Goal: Task Accomplishment & Management: Use online tool/utility

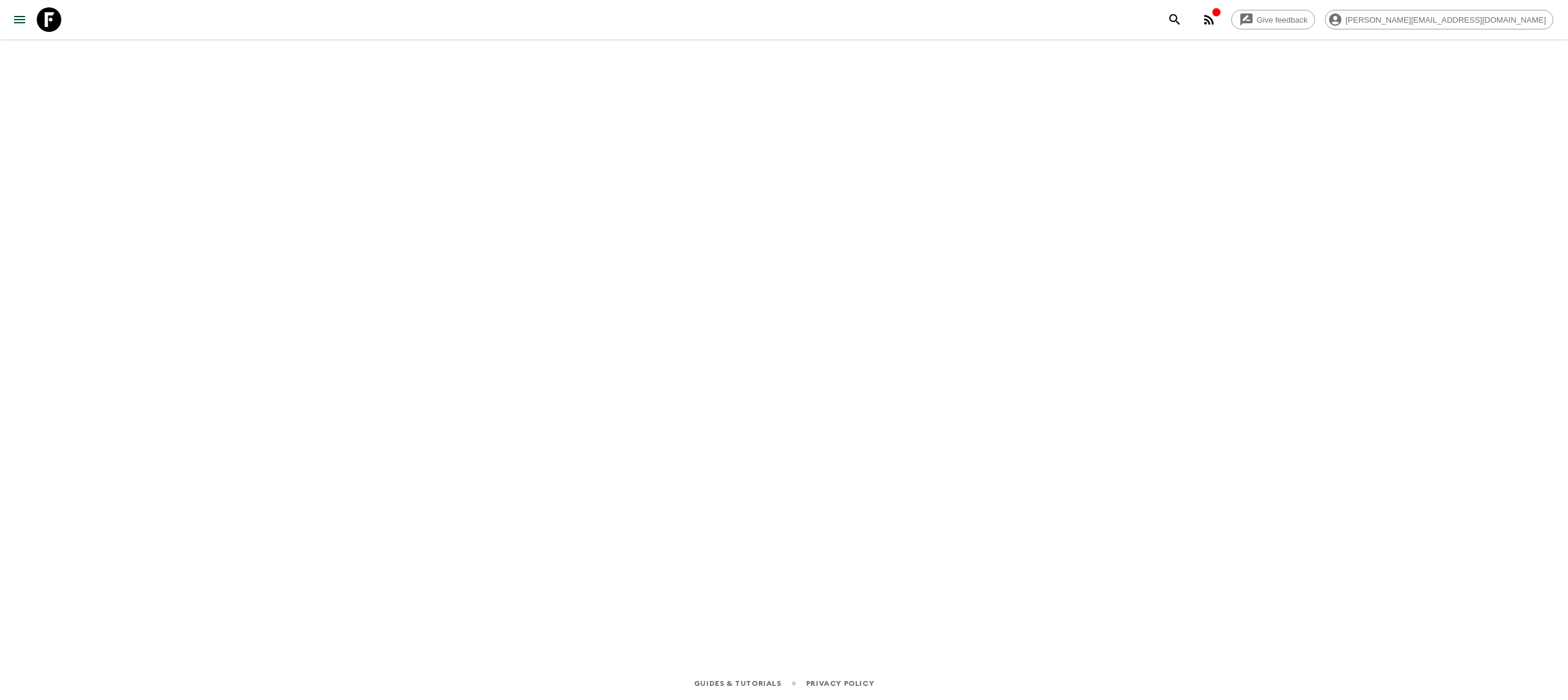
click at [42, 21] on icon at bounding box center [49, 20] width 25 height 25
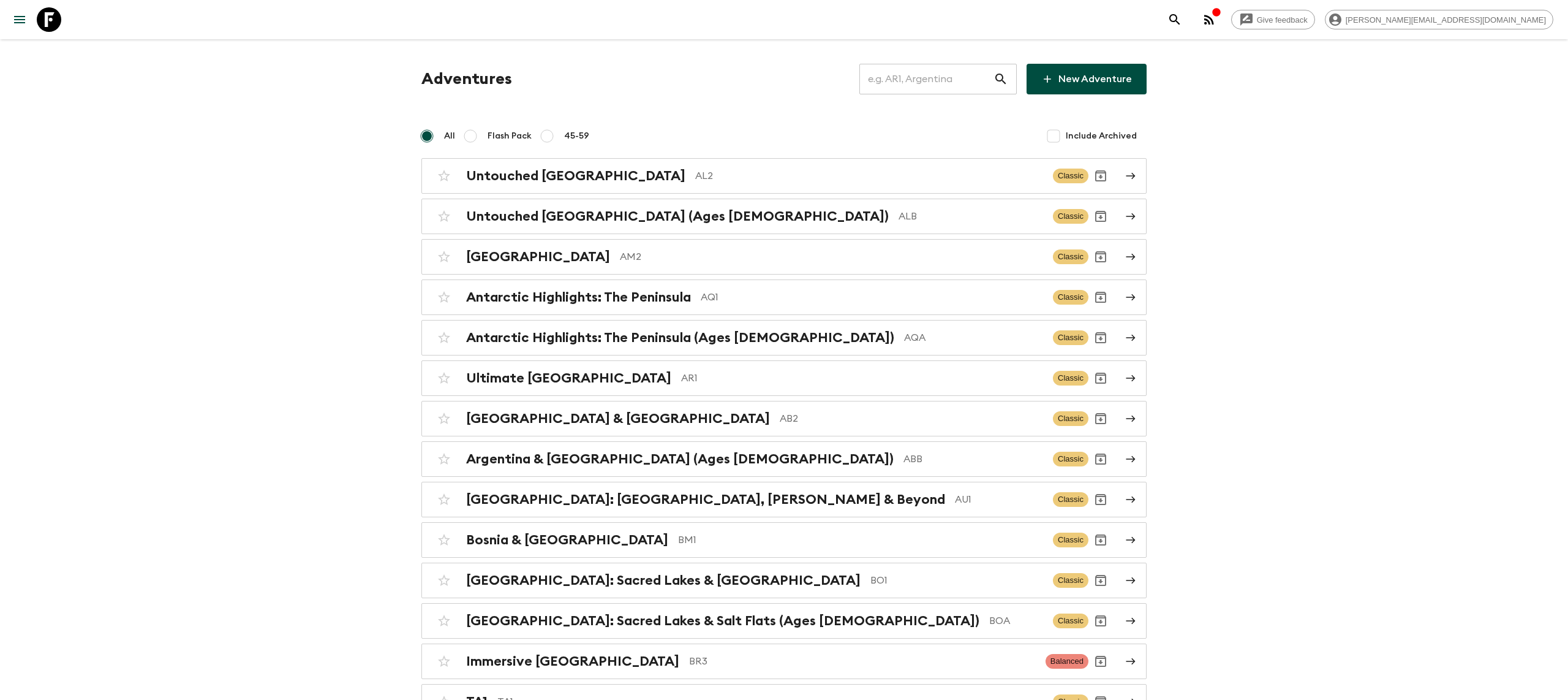
click at [922, 84] on input "text" at bounding box center [926, 79] width 134 height 35
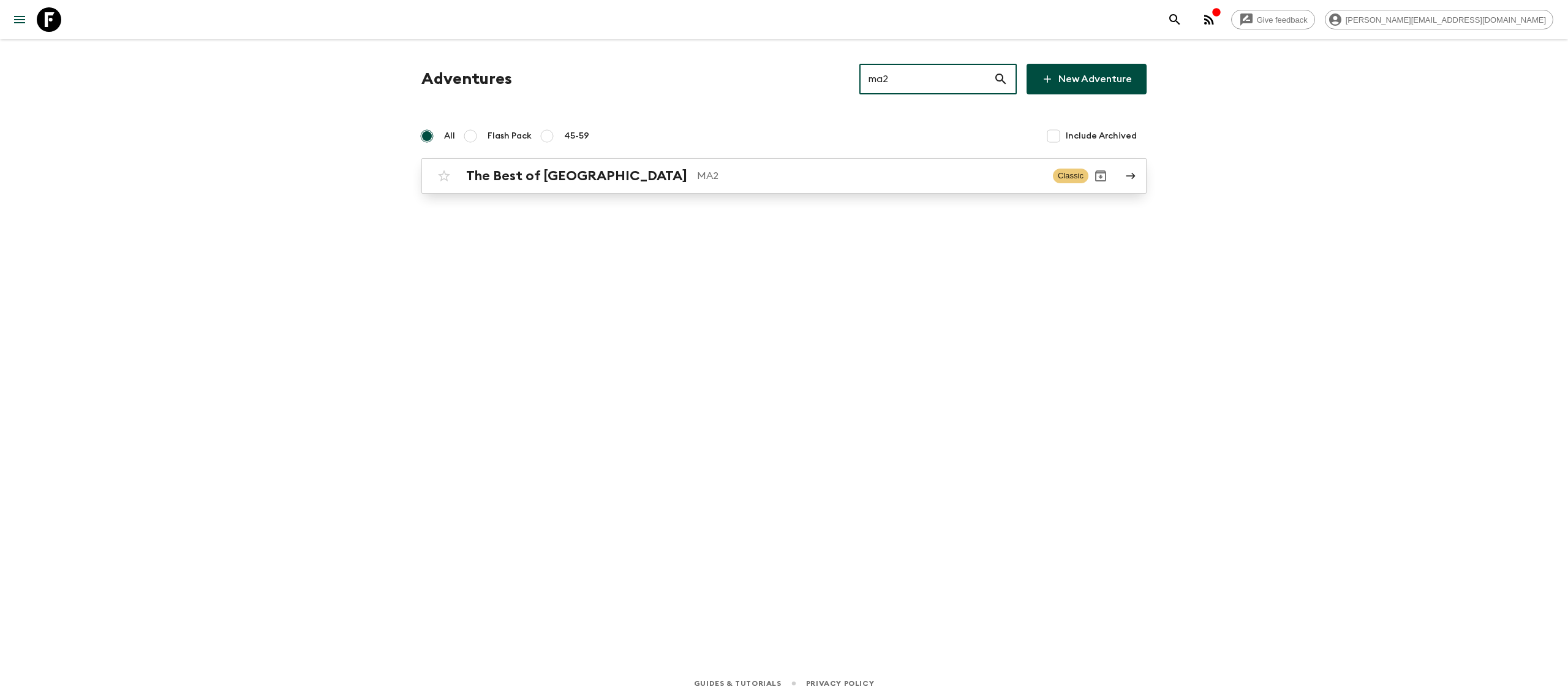
type input "ma2"
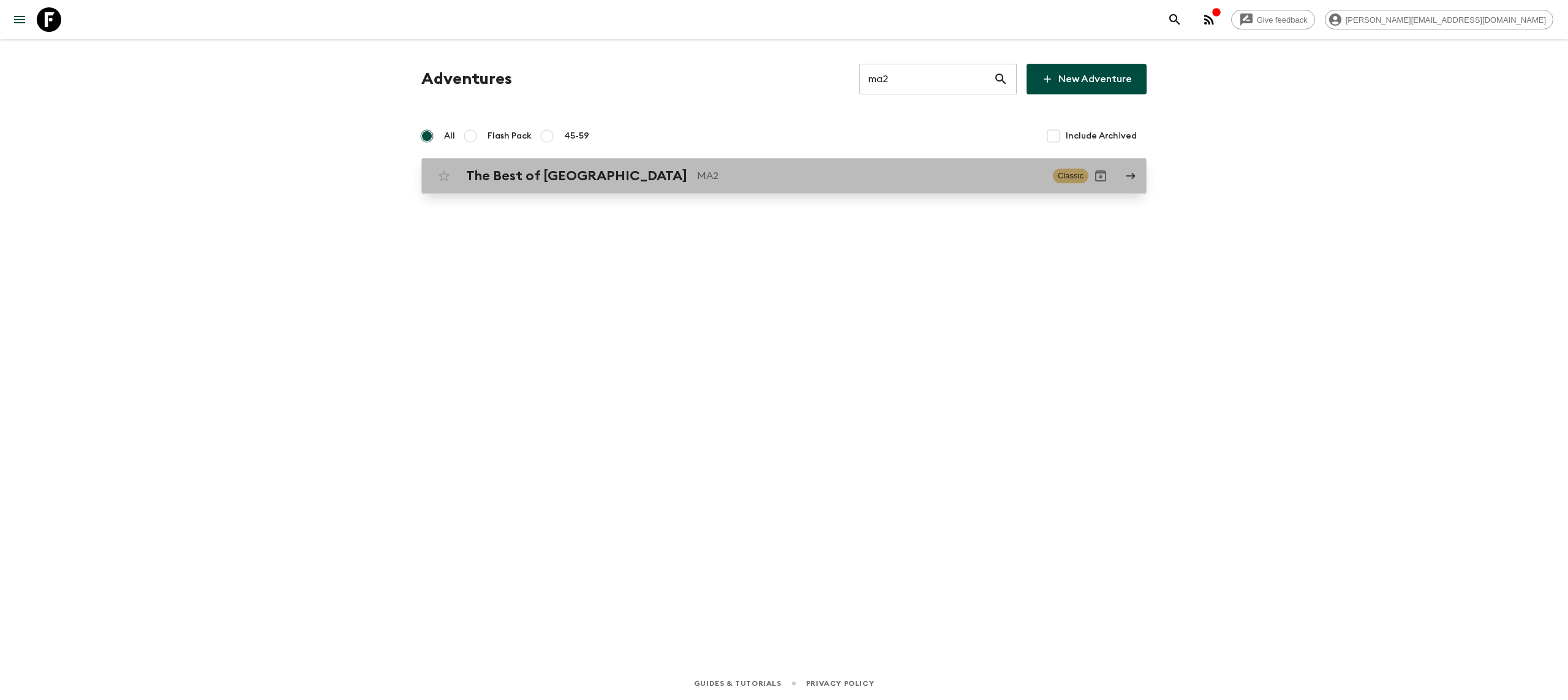
click at [657, 184] on div "The Best of Morocco MA2 Classic" at bounding box center [760, 175] width 657 height 25
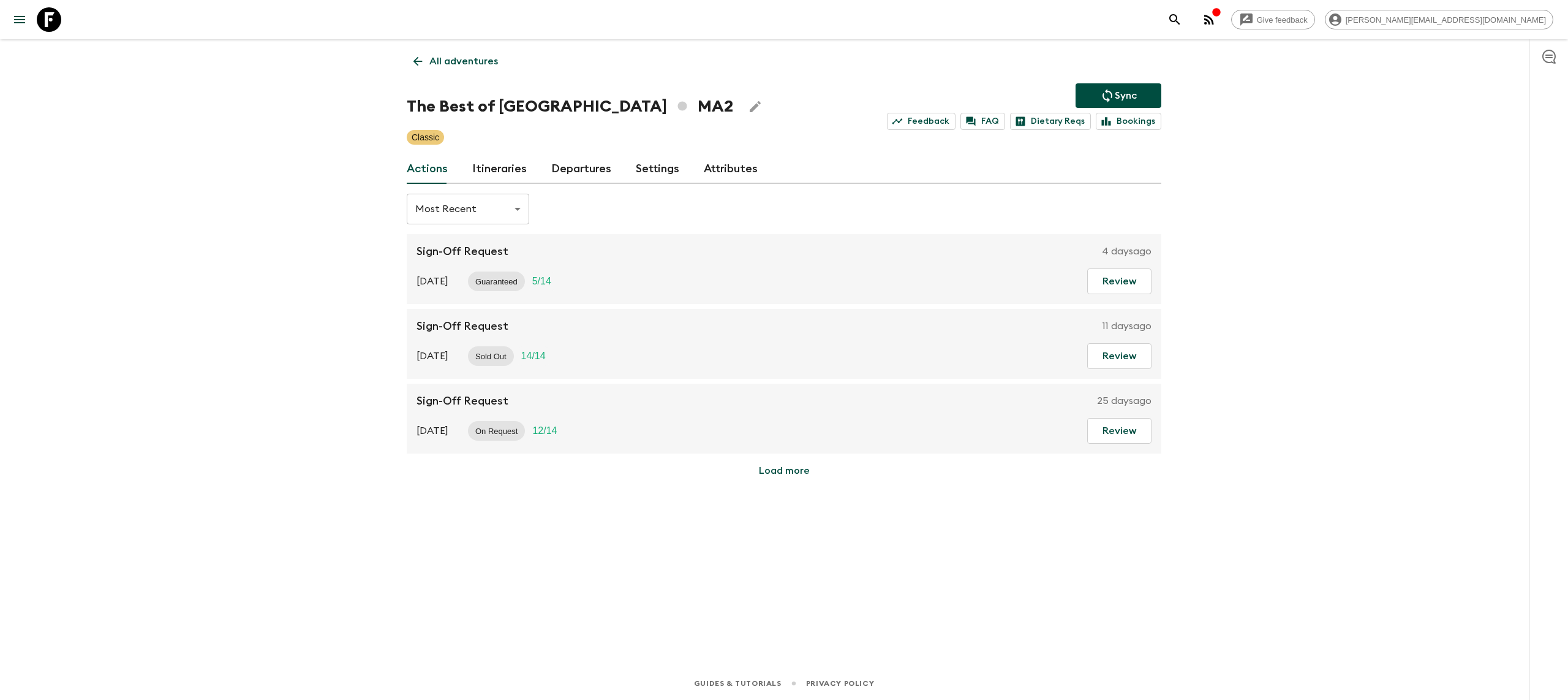
click at [505, 170] on link "Itineraries" at bounding box center [500, 169] width 54 height 29
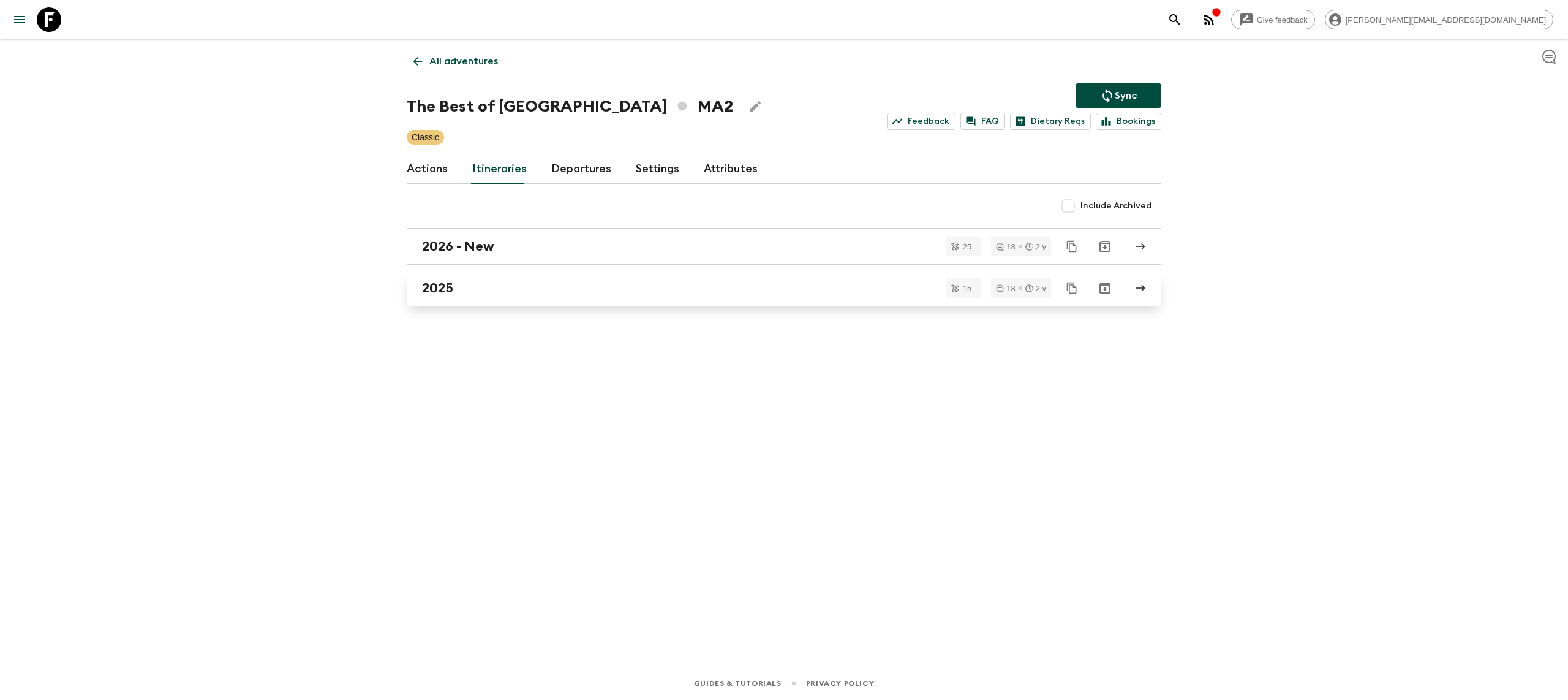
click at [476, 297] on link "2025" at bounding box center [784, 288] width 755 height 37
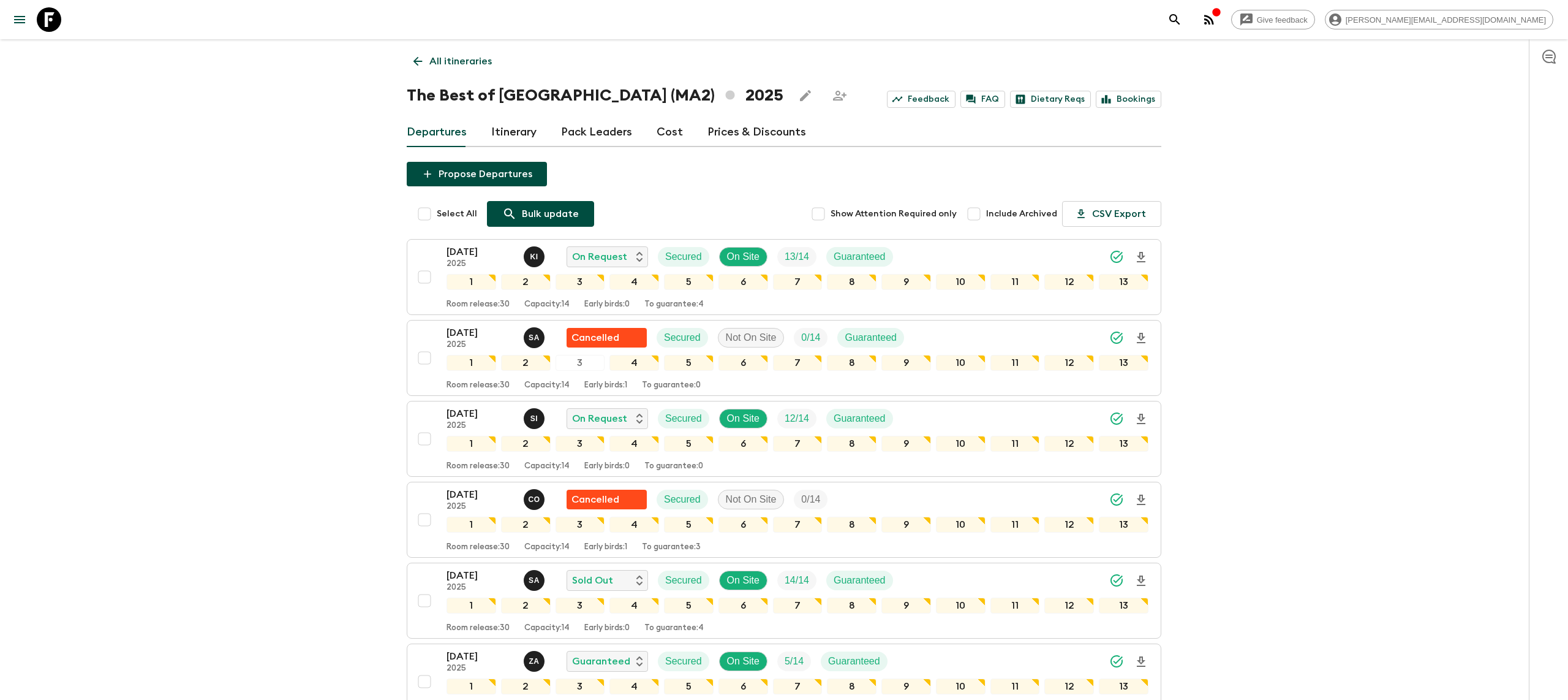
click at [522, 209] on p "Bulk update" at bounding box center [551, 214] width 57 height 15
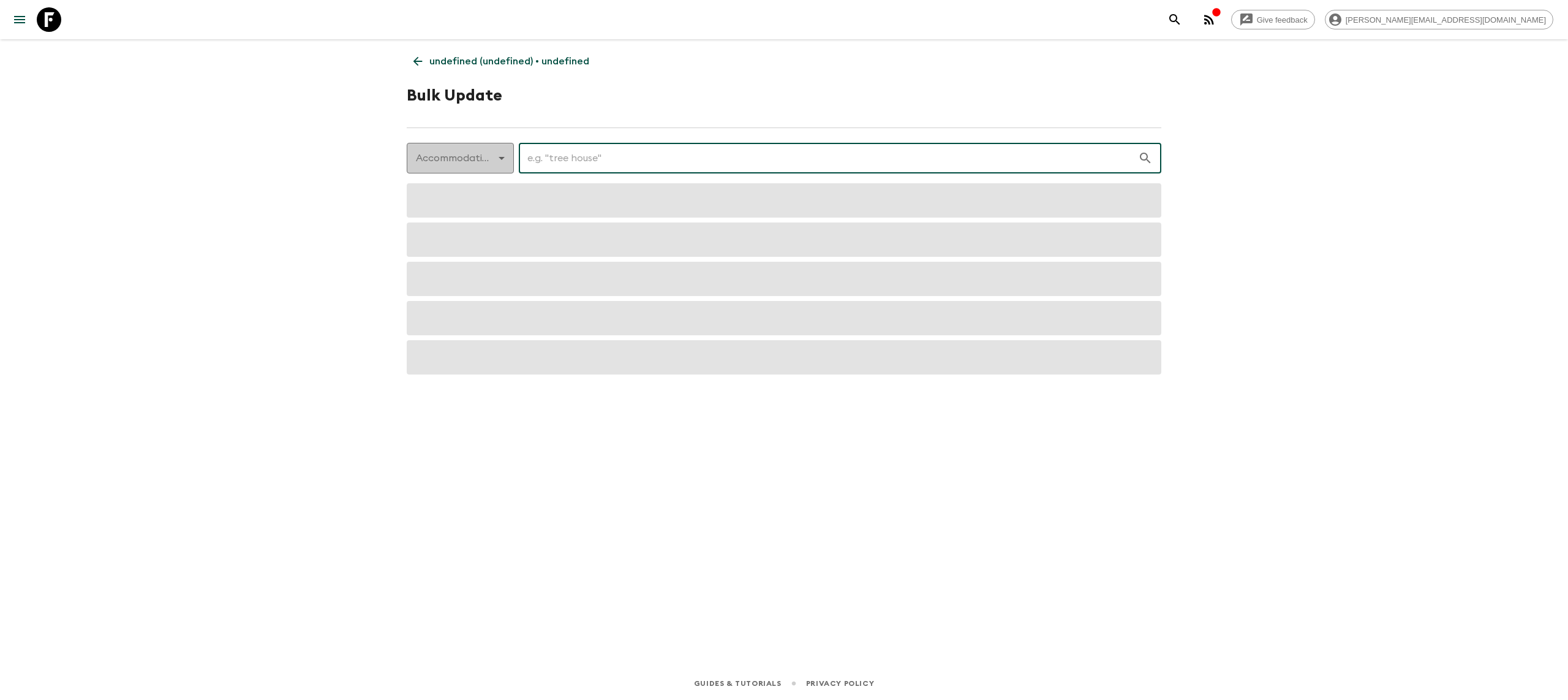
click at [454, 142] on body "Give feedback [PERSON_NAME][EMAIL_ADDRESS][DOMAIN_NAME] undefined (undefined) •…" at bounding box center [784, 350] width 1568 height 700
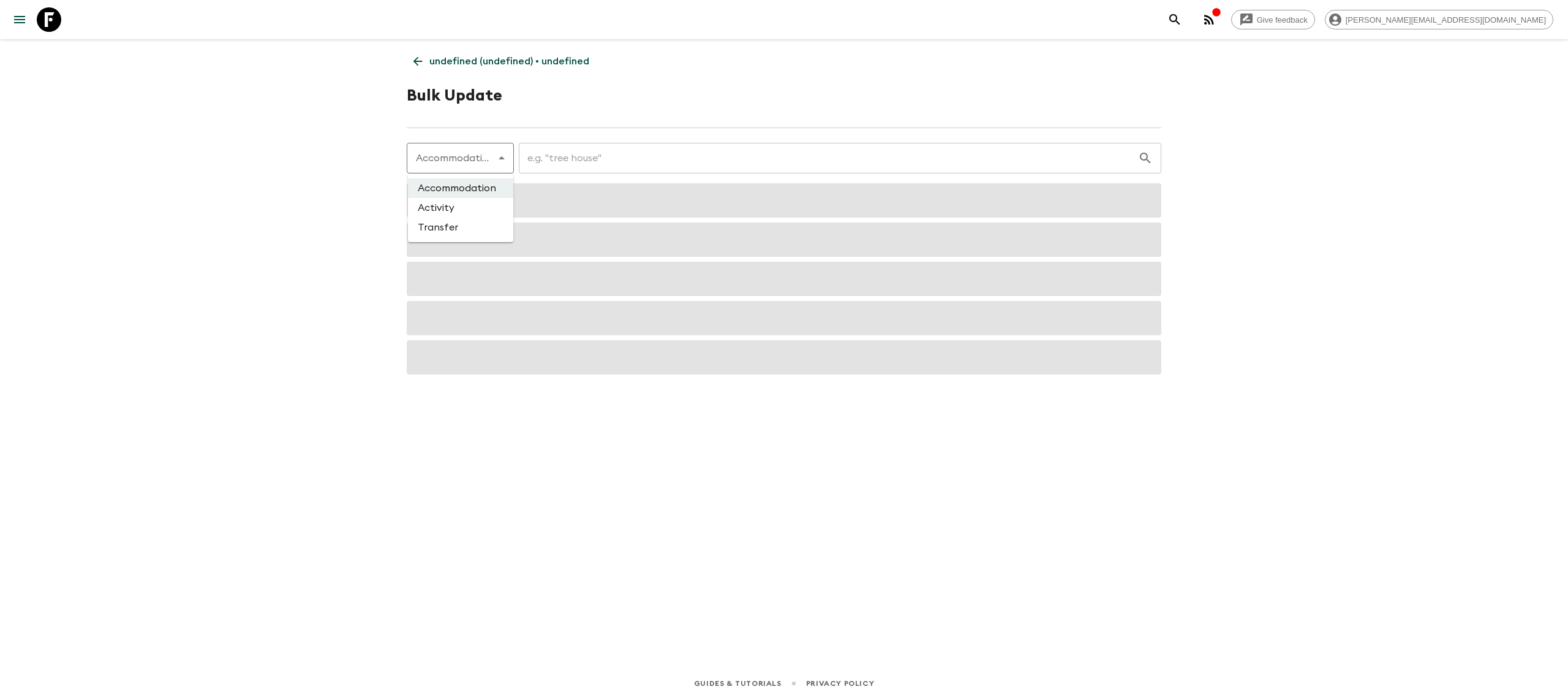
click at [459, 202] on li "Activity" at bounding box center [460, 208] width 105 height 20
type input "activity"
click at [587, 165] on input "text" at bounding box center [822, 158] width 634 height 35
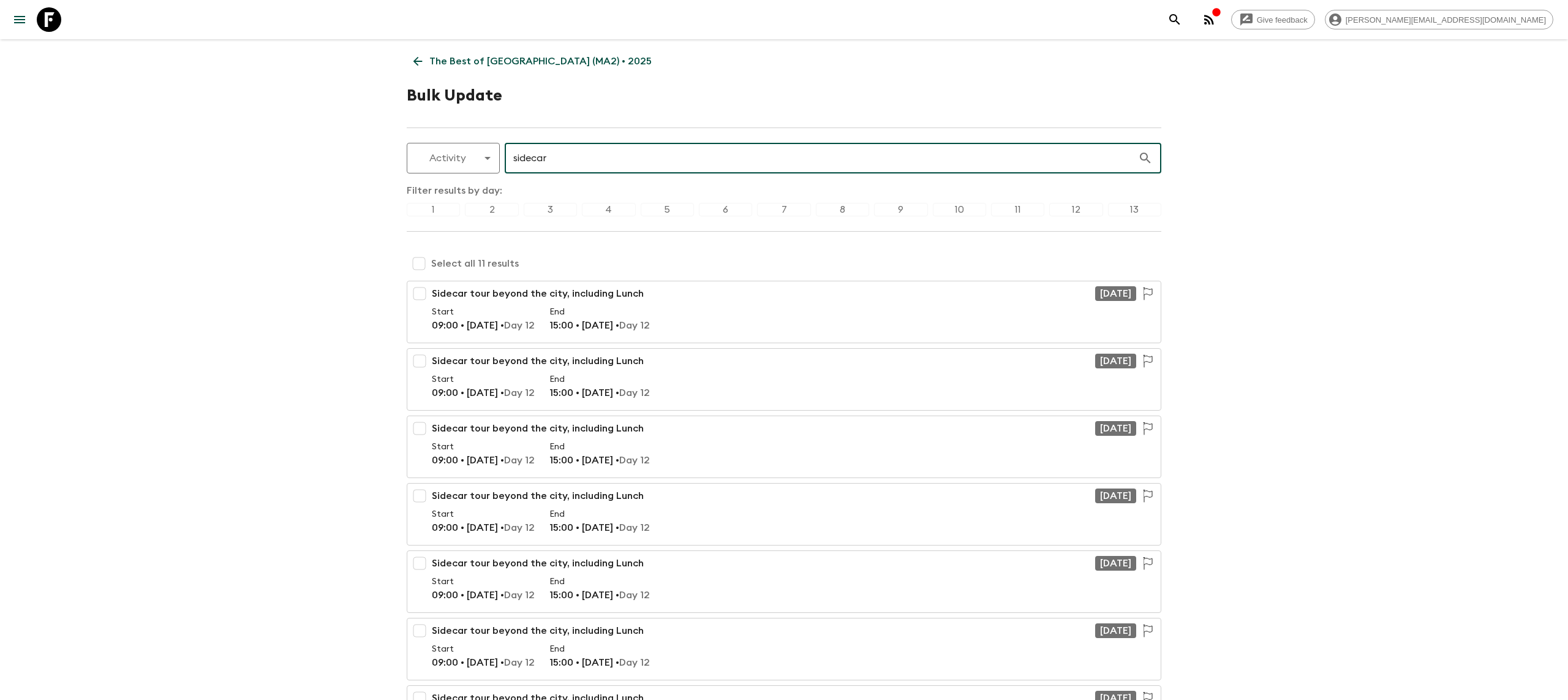
type input "sidecar"
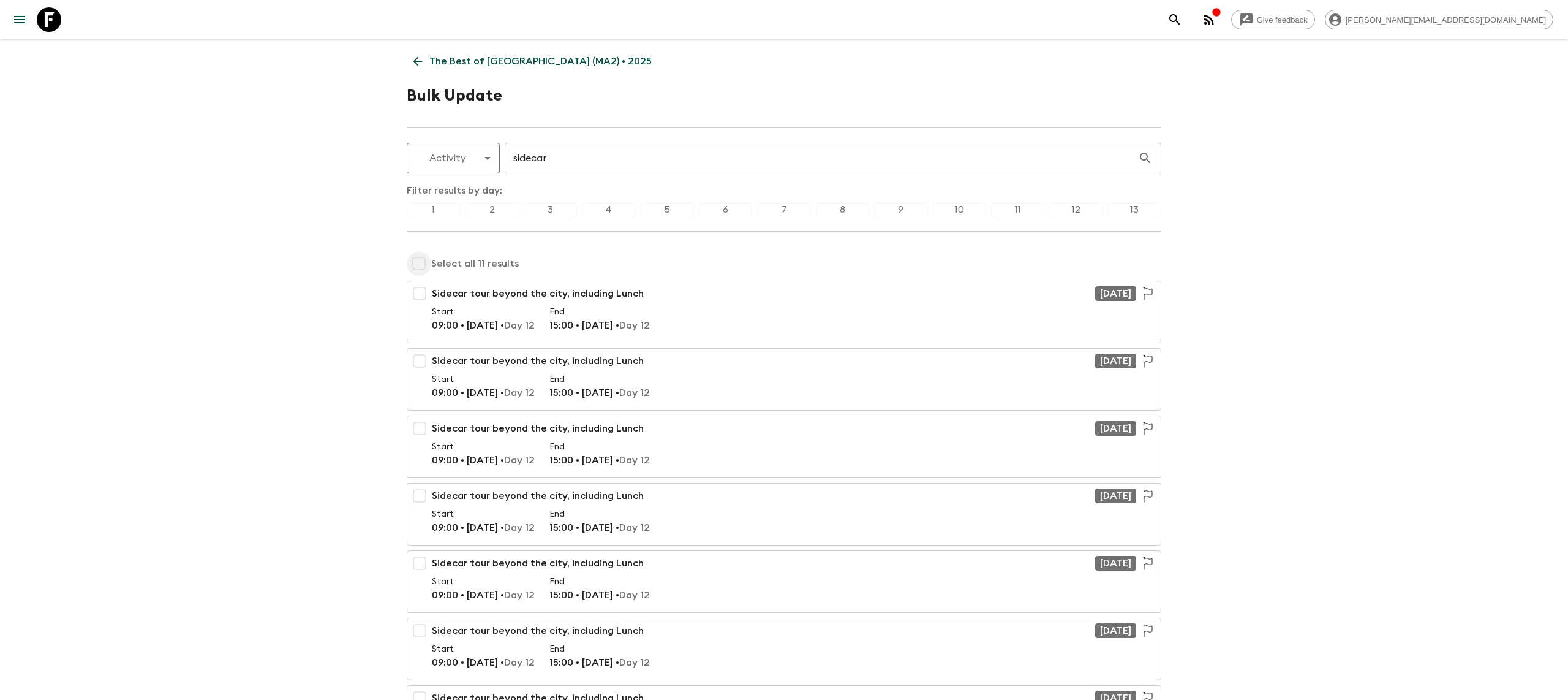
click at [419, 265] on input "checkbox" at bounding box center [419, 263] width 25 height 25
checkbox input "true"
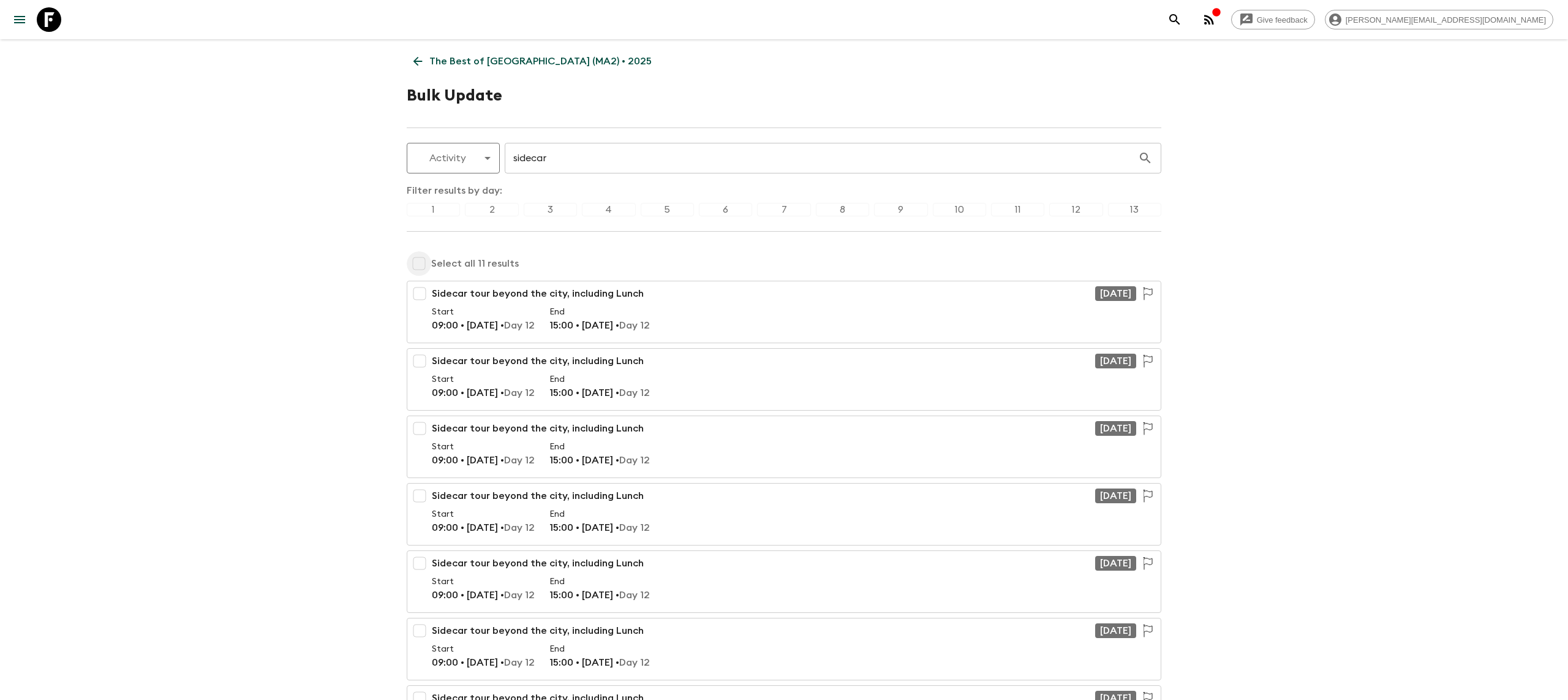
checkbox input "true"
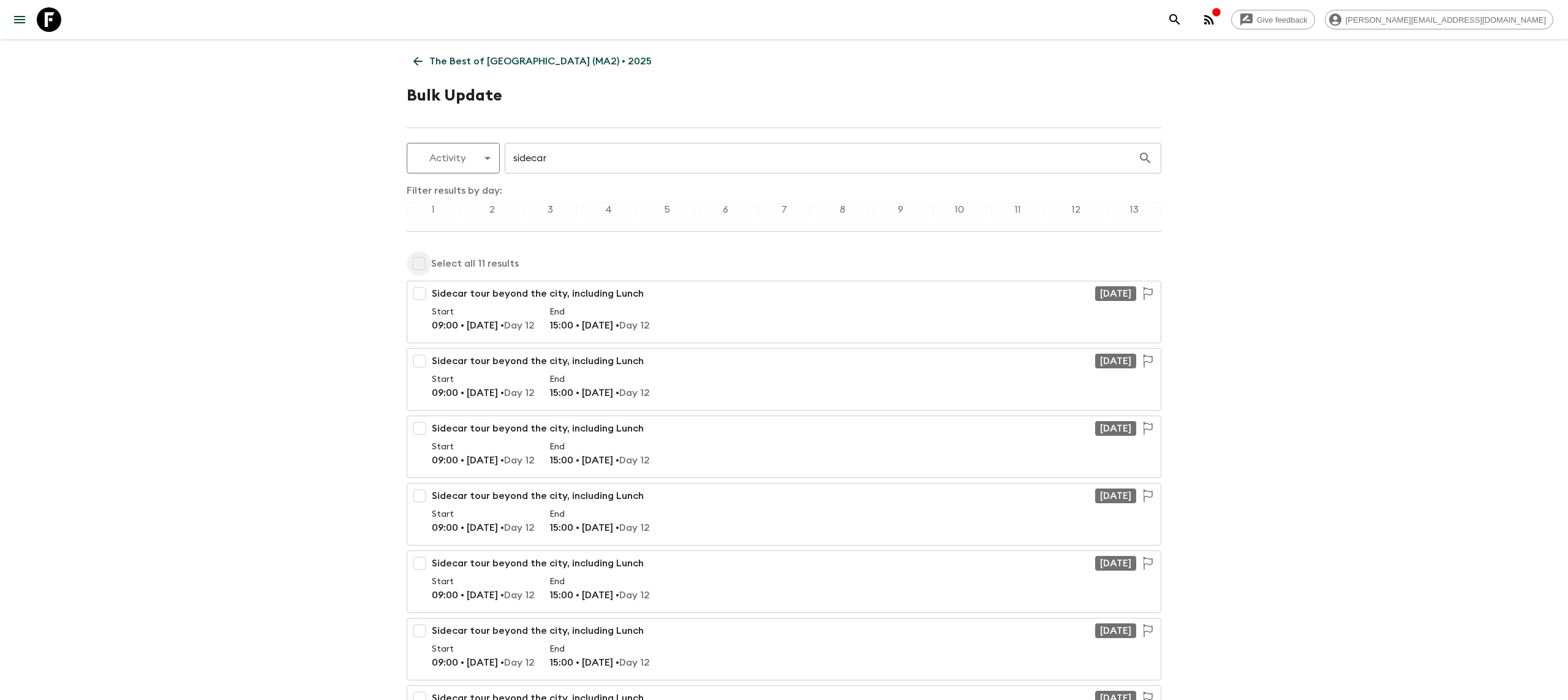
checkbox input "true"
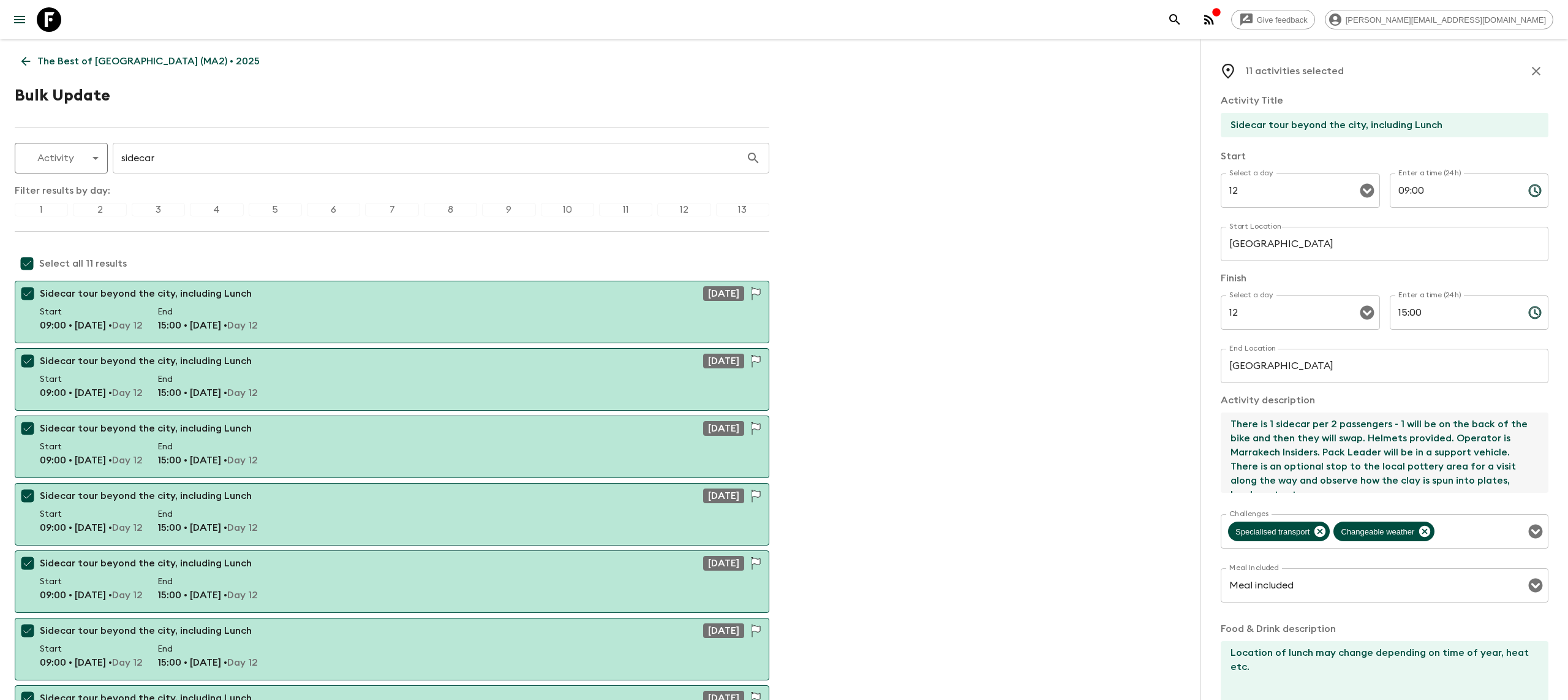
click at [1361, 446] on textarea "There is 1 sidecar per 2 passengers - 1 will be on the back of the bike and the…" at bounding box center [1379, 452] width 318 height 81
click at [1260, 479] on textarea "There is 1 sidecar per 2 passengers - 1 will be on the back of the bike and the…" at bounding box center [1379, 452] width 318 height 81
click at [1270, 464] on textarea "There is 1 sidecar per 2 passengers - 1 will be on the back of the bike and the…" at bounding box center [1379, 452] width 318 height 81
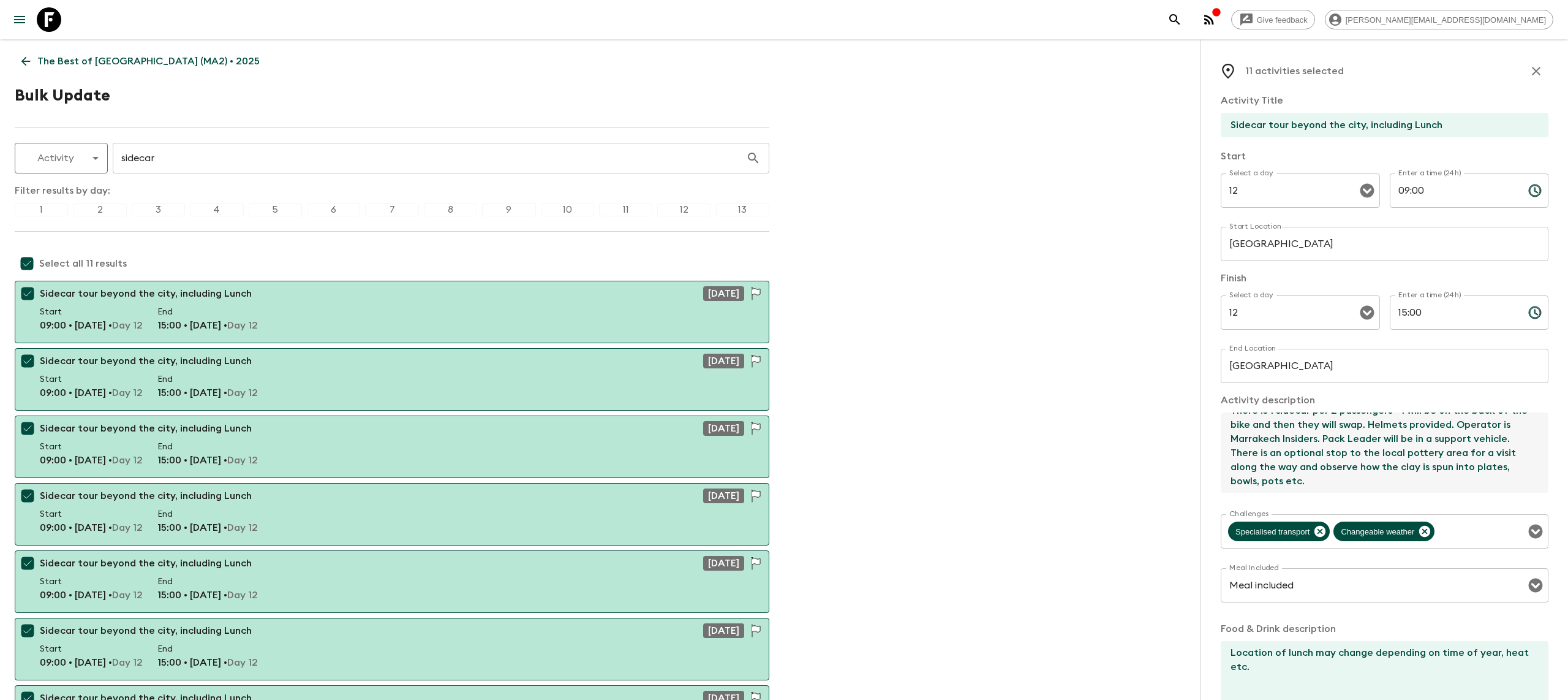
click at [1270, 464] on textarea "There is 1 sidecar per 2 passengers - 1 will be on the back of the bike and the…" at bounding box center [1379, 452] width 318 height 81
click at [1282, 462] on textarea "There is 1 sidecar per 2 passengers - 1 will be on the back of the bike and the…" at bounding box center [1379, 452] width 318 height 81
click at [1247, 480] on textarea "There is 1 sidecar per 2 passengers - 1 will be on the back of the bike and the…" at bounding box center [1379, 452] width 318 height 81
click at [1262, 480] on textarea "There is 1 sidecar per 2 passengers - 1 will be on the back of the bike and the…" at bounding box center [1379, 452] width 318 height 81
paste textarea "This three-hour experience includes two main stops along the route. The first i…"
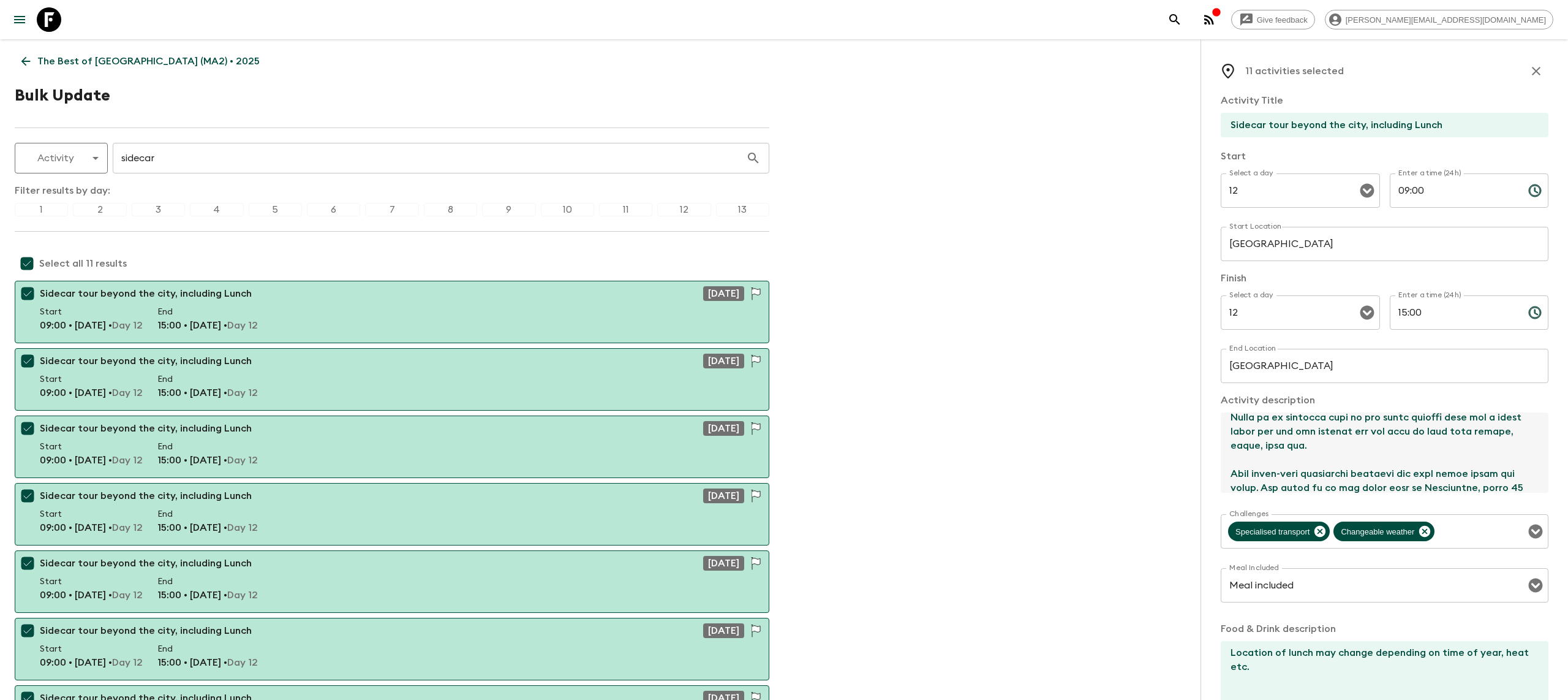
scroll to position [58, 0]
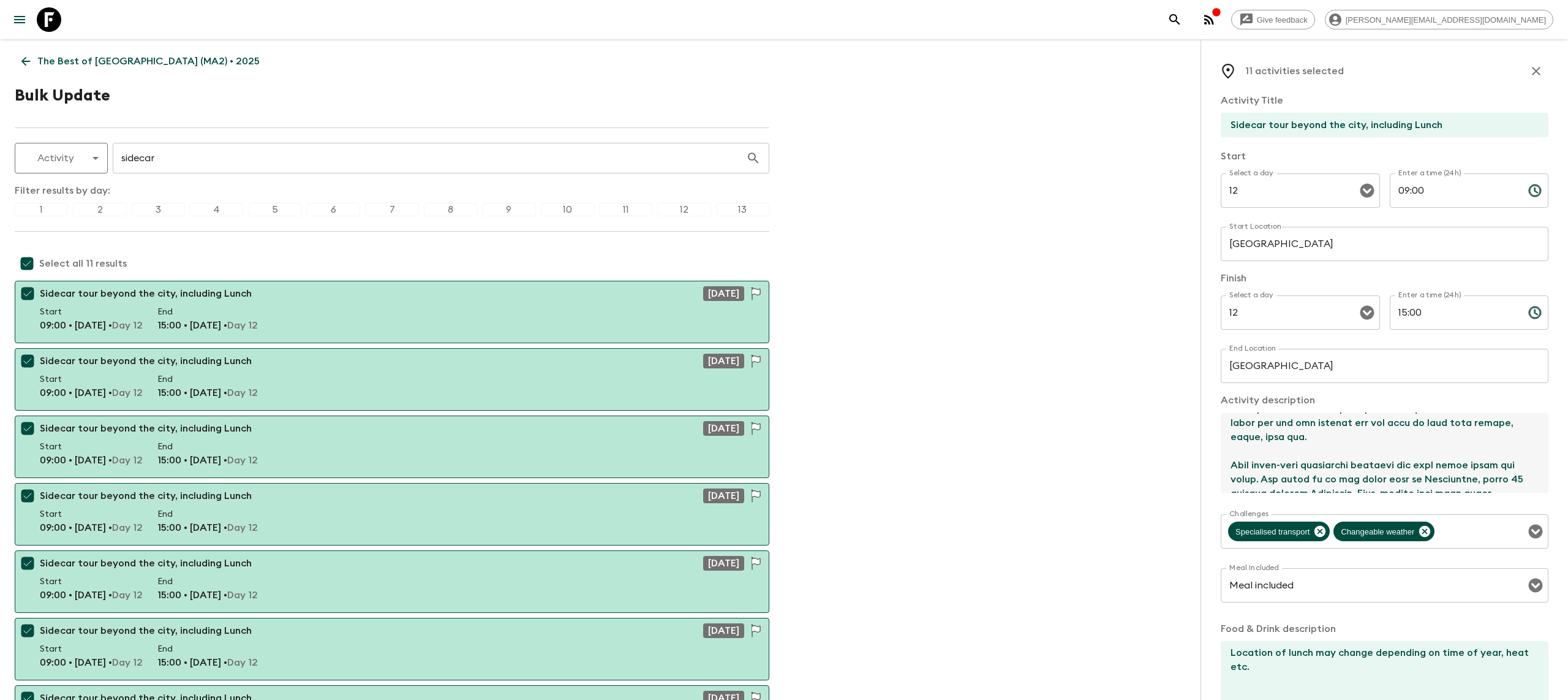
click at [1270, 437] on textarea at bounding box center [1379, 452] width 318 height 81
click at [1250, 438] on textarea at bounding box center [1379, 452] width 318 height 81
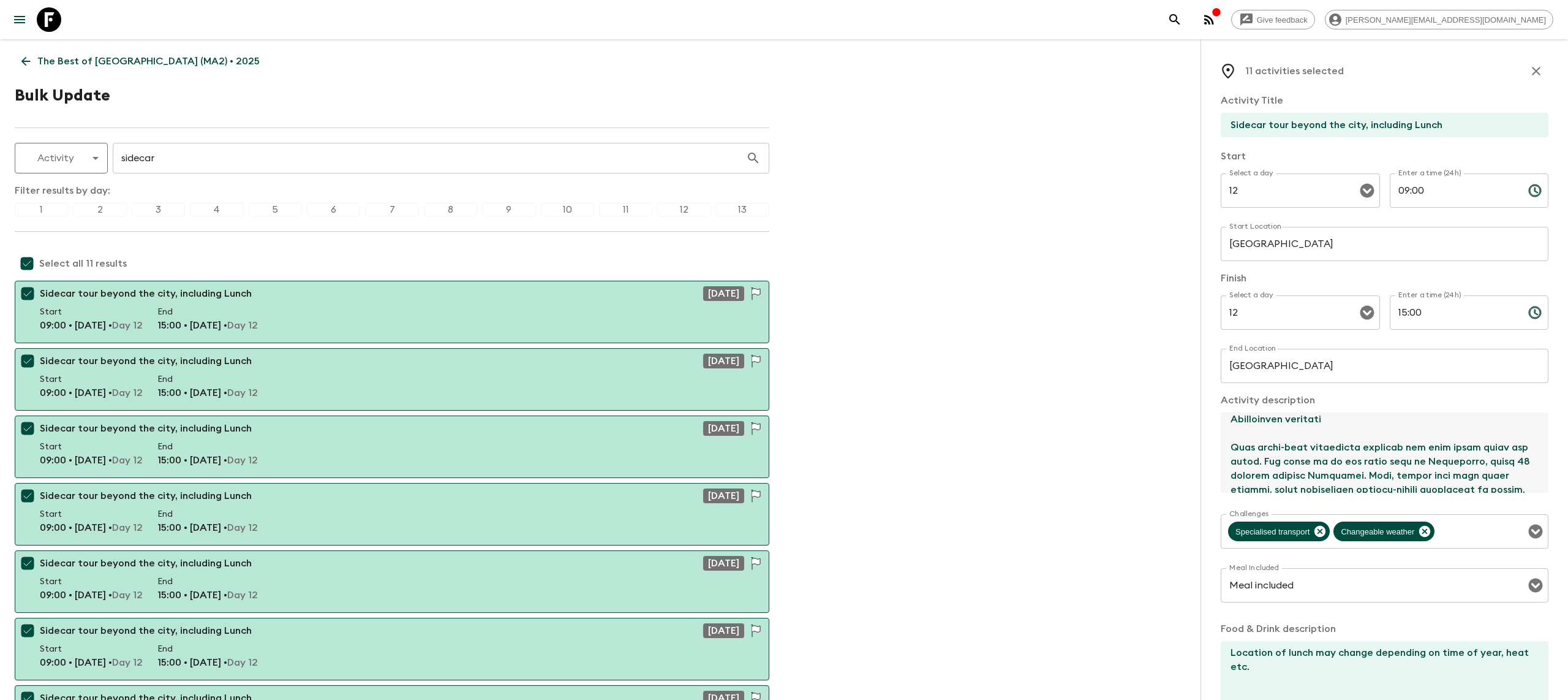
click at [1339, 427] on textarea at bounding box center [1379, 452] width 318 height 81
click at [1340, 420] on textarea at bounding box center [1379, 452] width 318 height 81
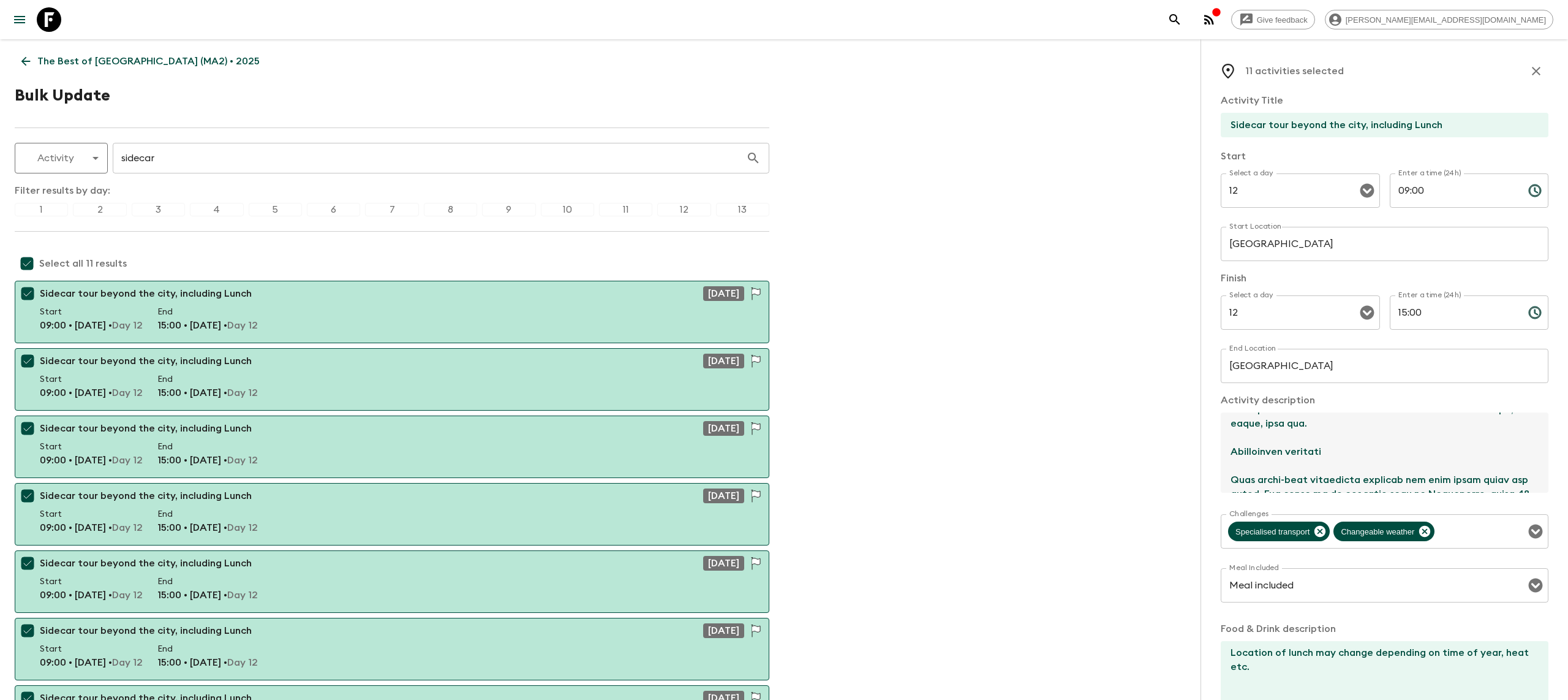
scroll to position [69, 0]
click at [1339, 465] on textarea at bounding box center [1379, 452] width 318 height 81
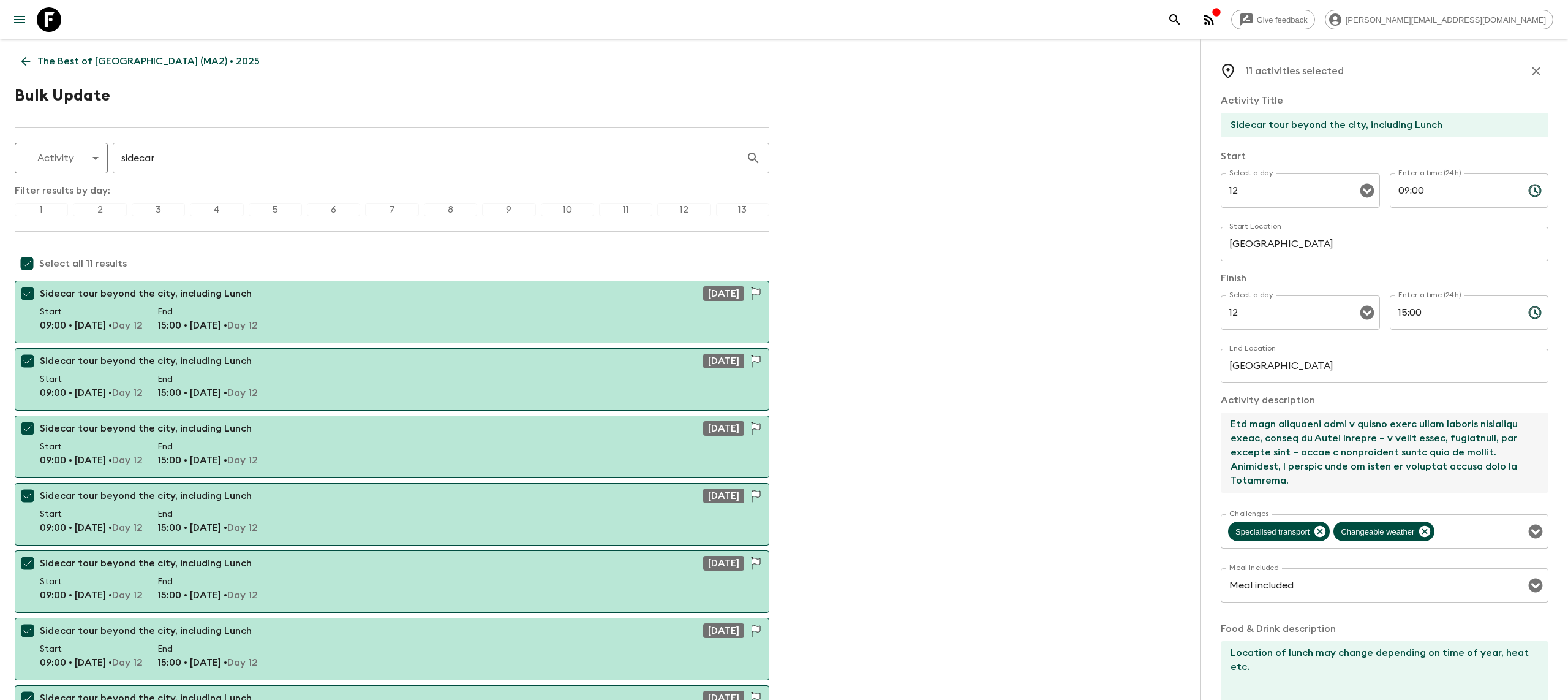
drag, startPoint x: 1227, startPoint y: 456, endPoint x: 1347, endPoint y: 510, distance: 131.6
click at [1347, 510] on div "Activity Title Sidecar tour beyond the city, including Lunch Start Select a day…" at bounding box center [1384, 408] width 328 height 630
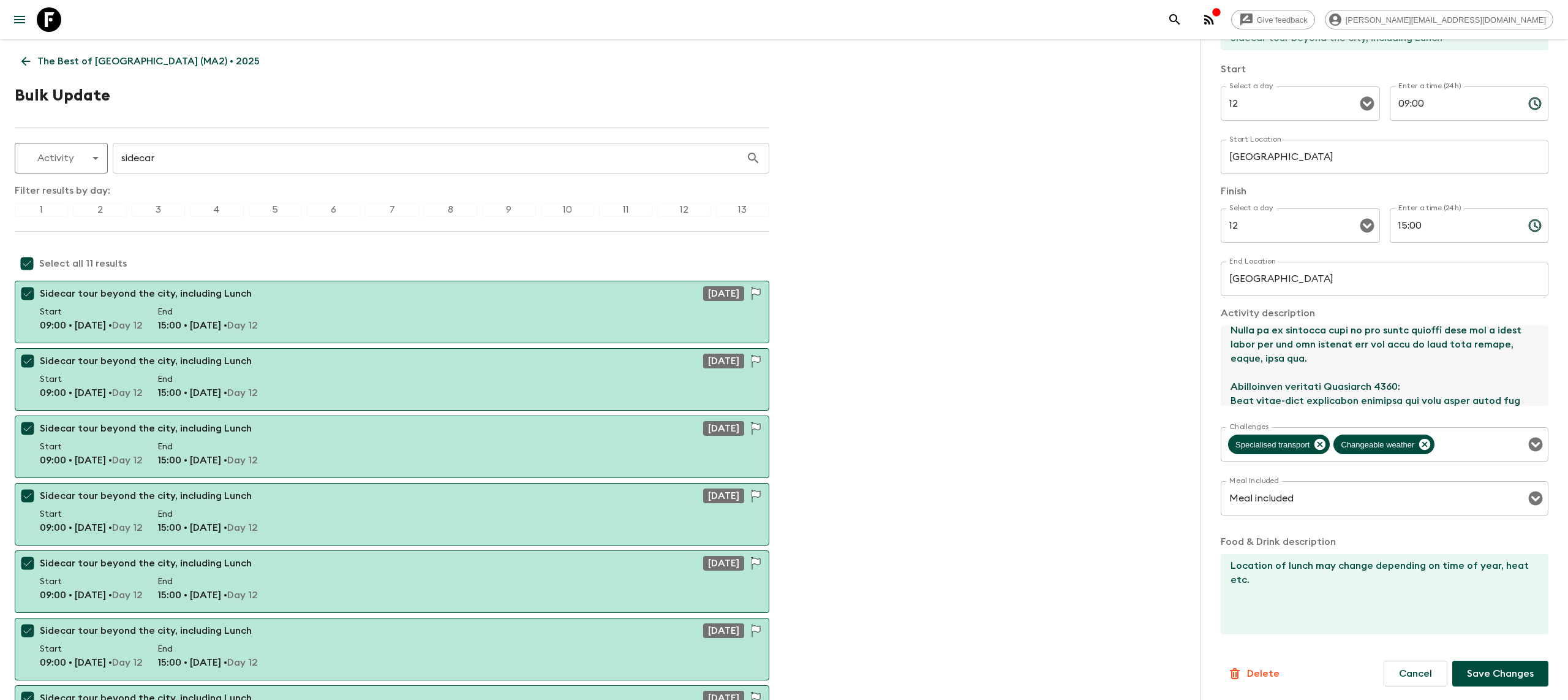
scroll to position [88, 0]
type textarea "Lorem ip 6 dolorsi ame 7 consectetu - 3 adip el se doe temp in utl etdo mag ali…"
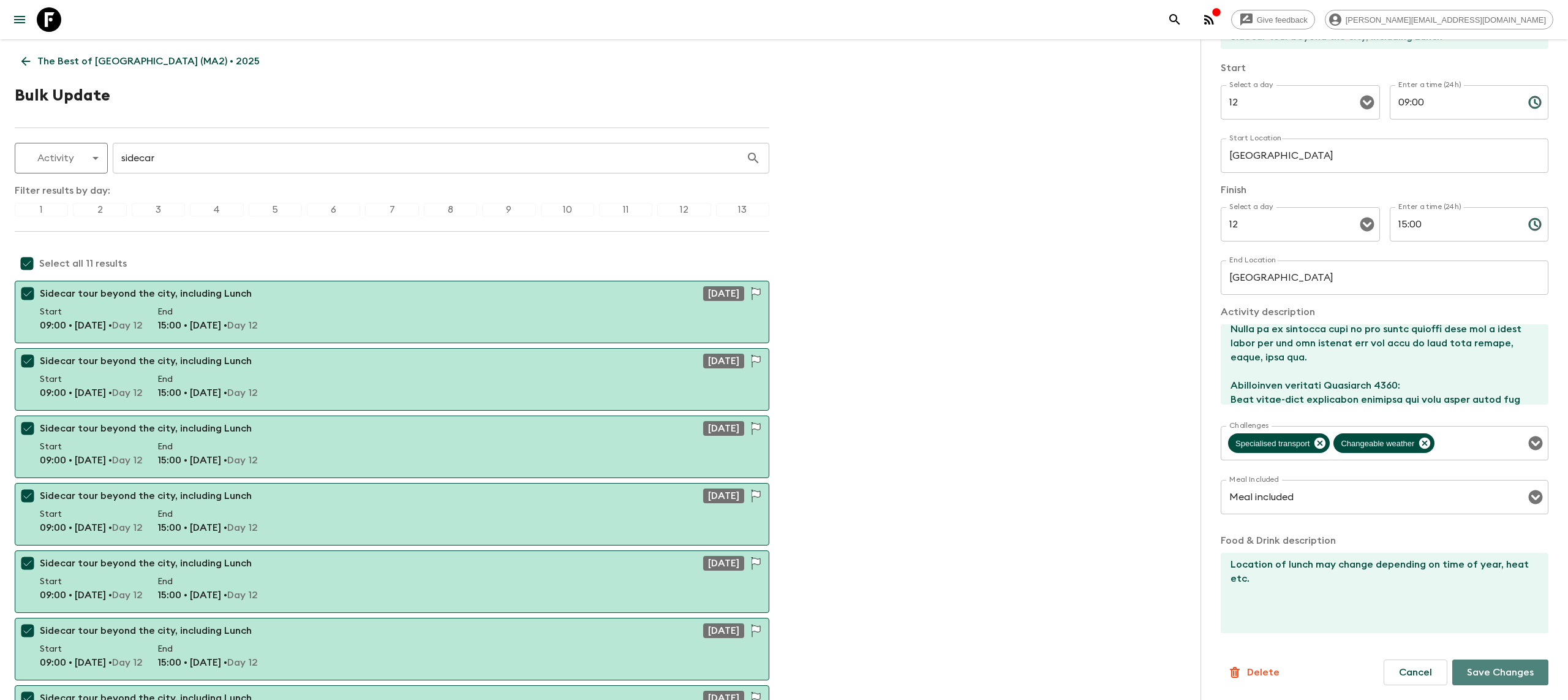
click at [1477, 668] on p "Save Changes" at bounding box center [1500, 672] width 67 height 15
click at [80, 61] on p "The Best of [GEOGRAPHIC_DATA] (MA2) • 2025" at bounding box center [148, 62] width 222 height 15
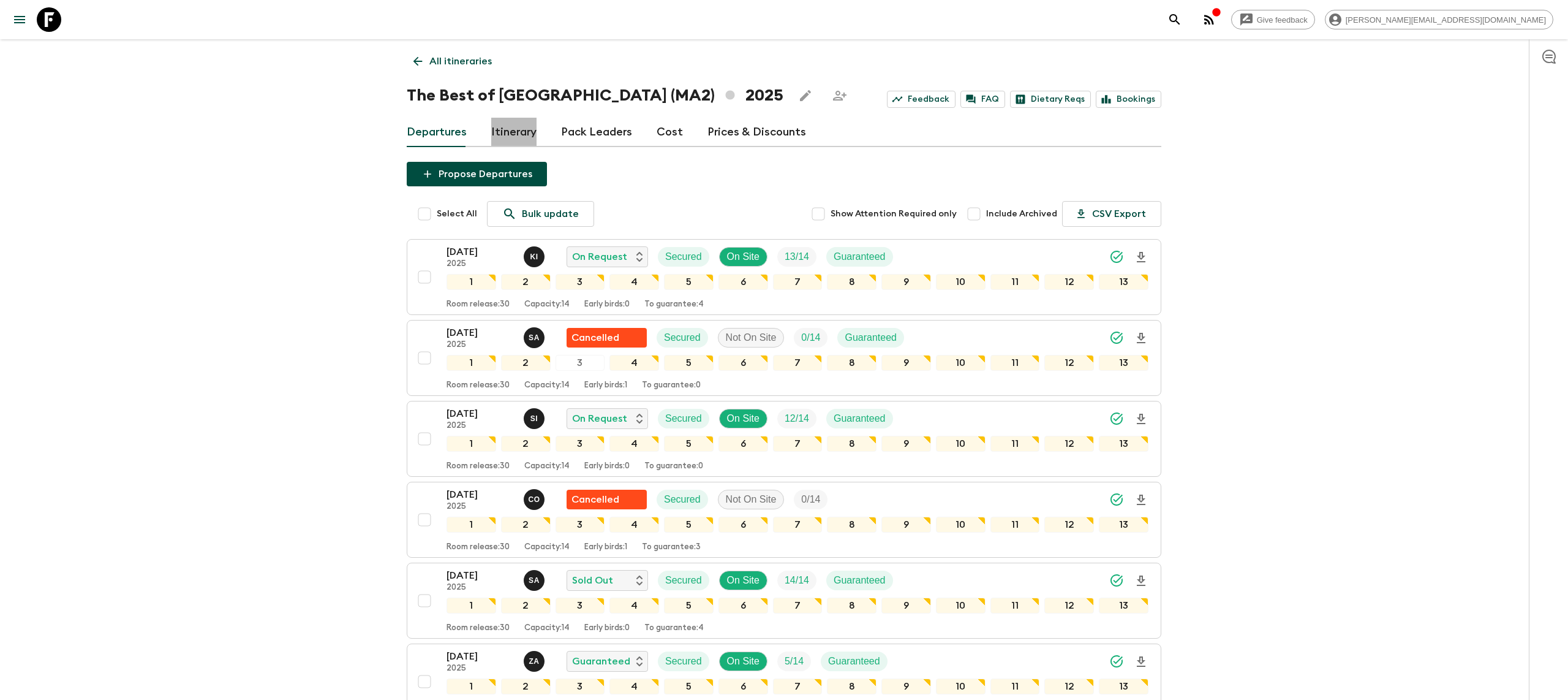
click at [518, 132] on link "Itinerary" at bounding box center [514, 132] width 45 height 29
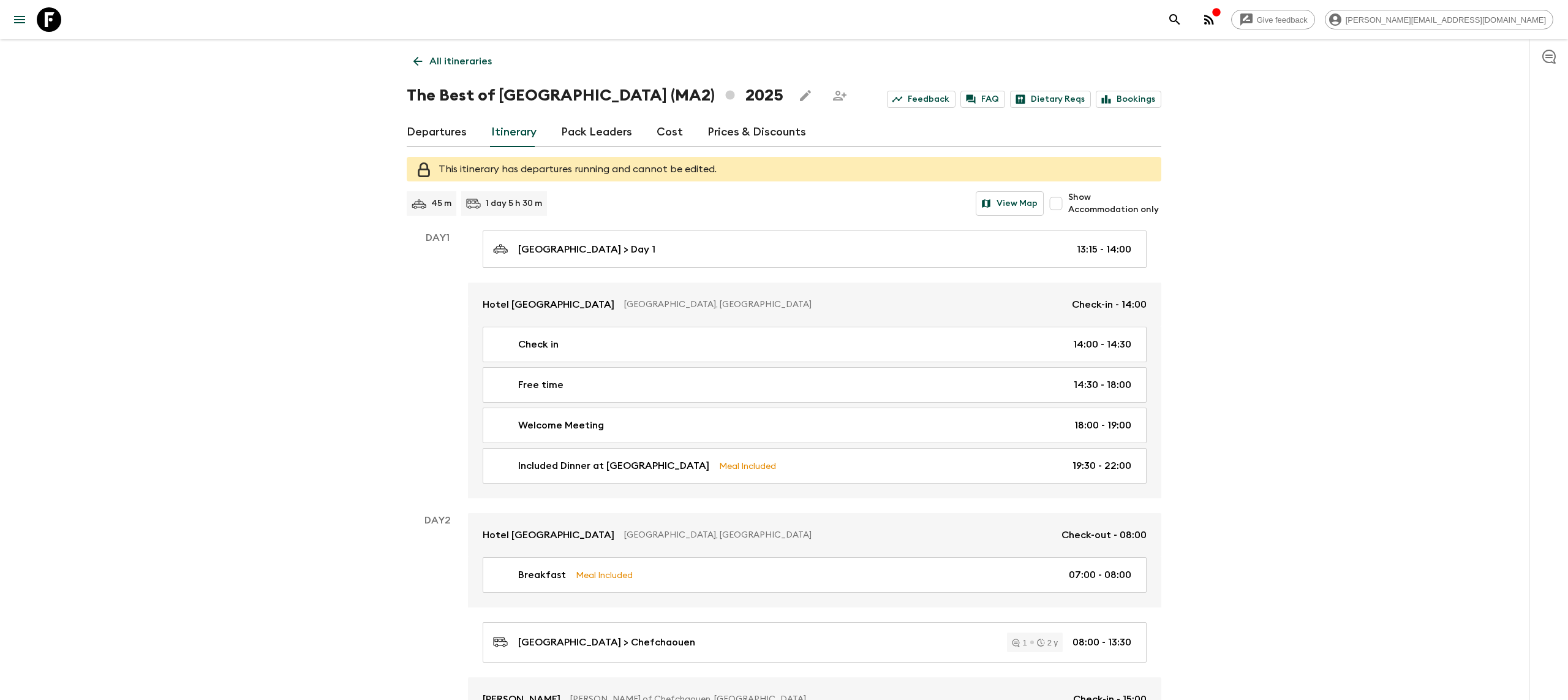
click at [436, 143] on link "Departures" at bounding box center [437, 132] width 60 height 29
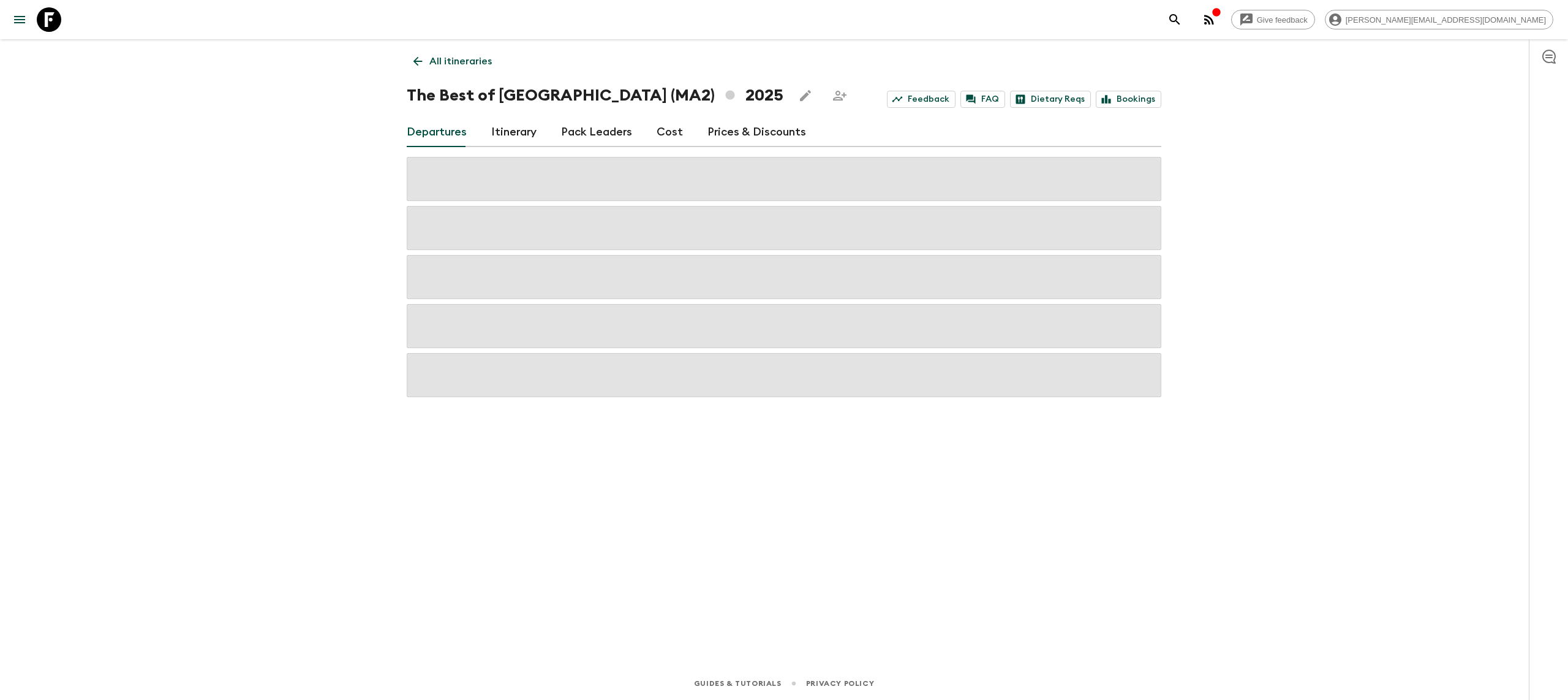
click at [453, 62] on p "All itineraries" at bounding box center [460, 62] width 62 height 15
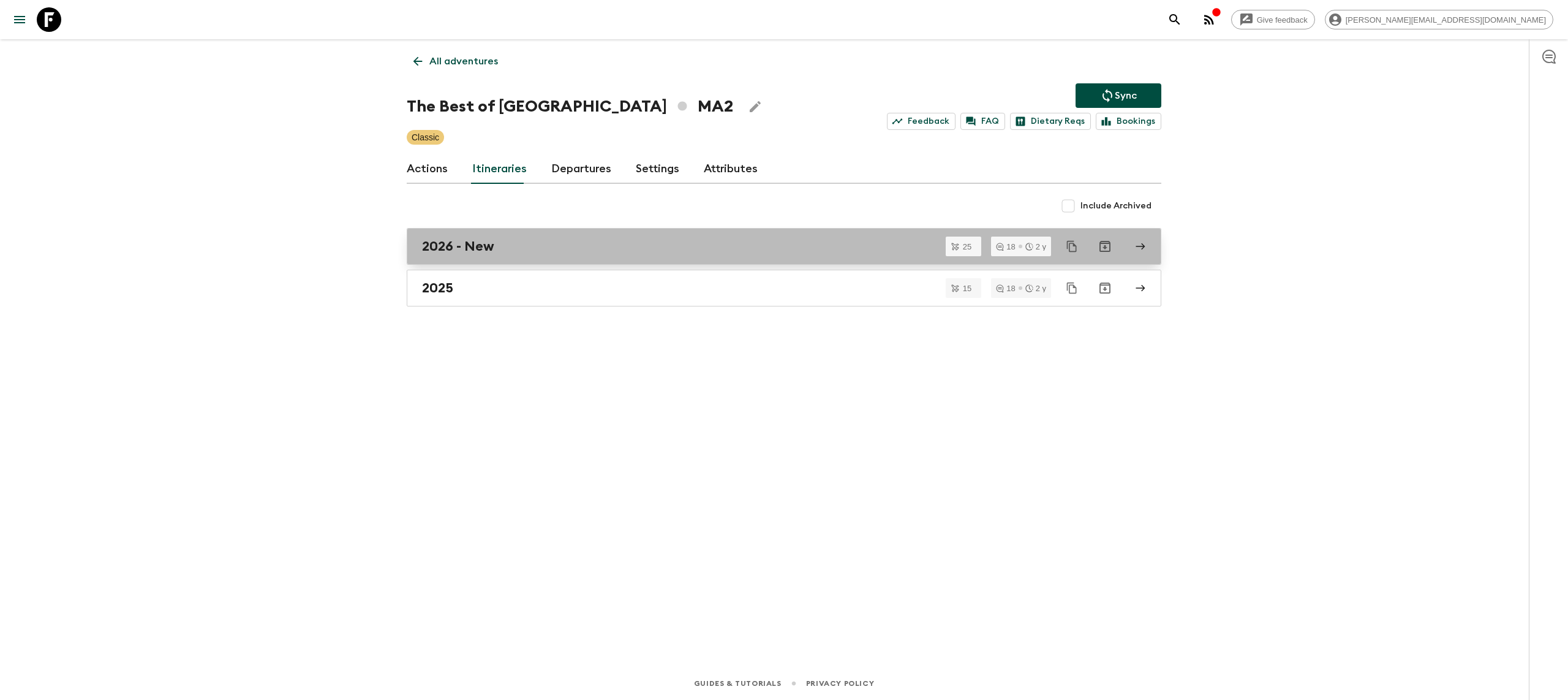
click at [463, 251] on h2 "2026 - New" at bounding box center [458, 246] width 72 height 16
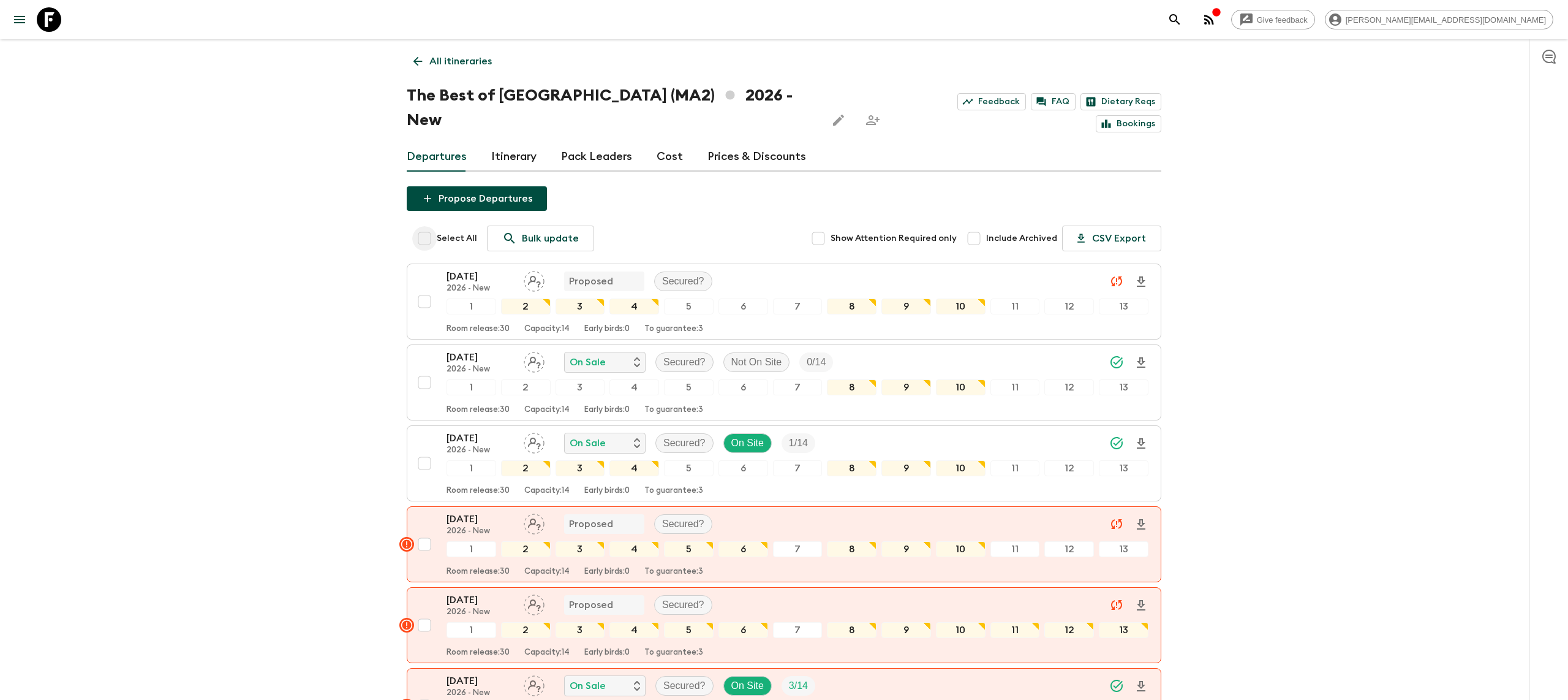
click at [421, 226] on input "Select All" at bounding box center [424, 238] width 25 height 25
checkbox input "true"
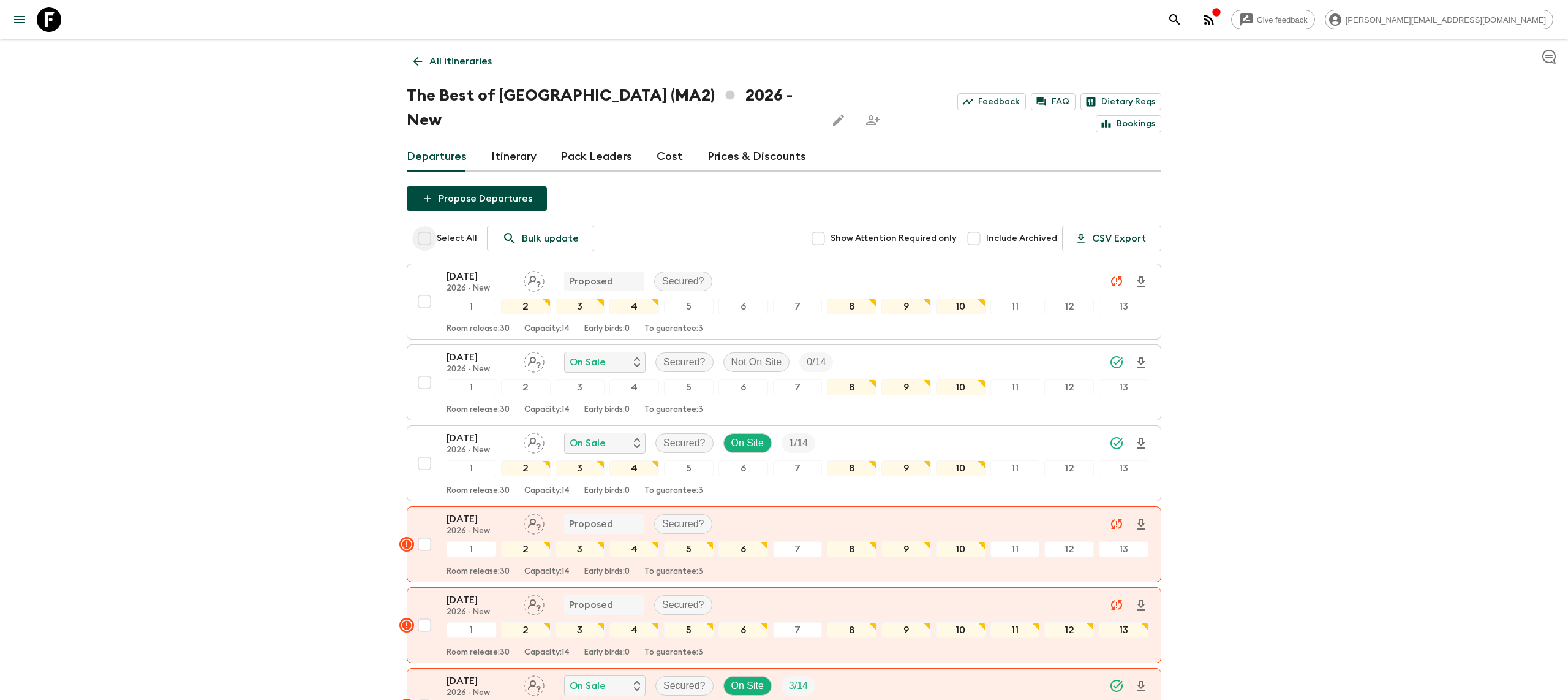
checkbox input "true"
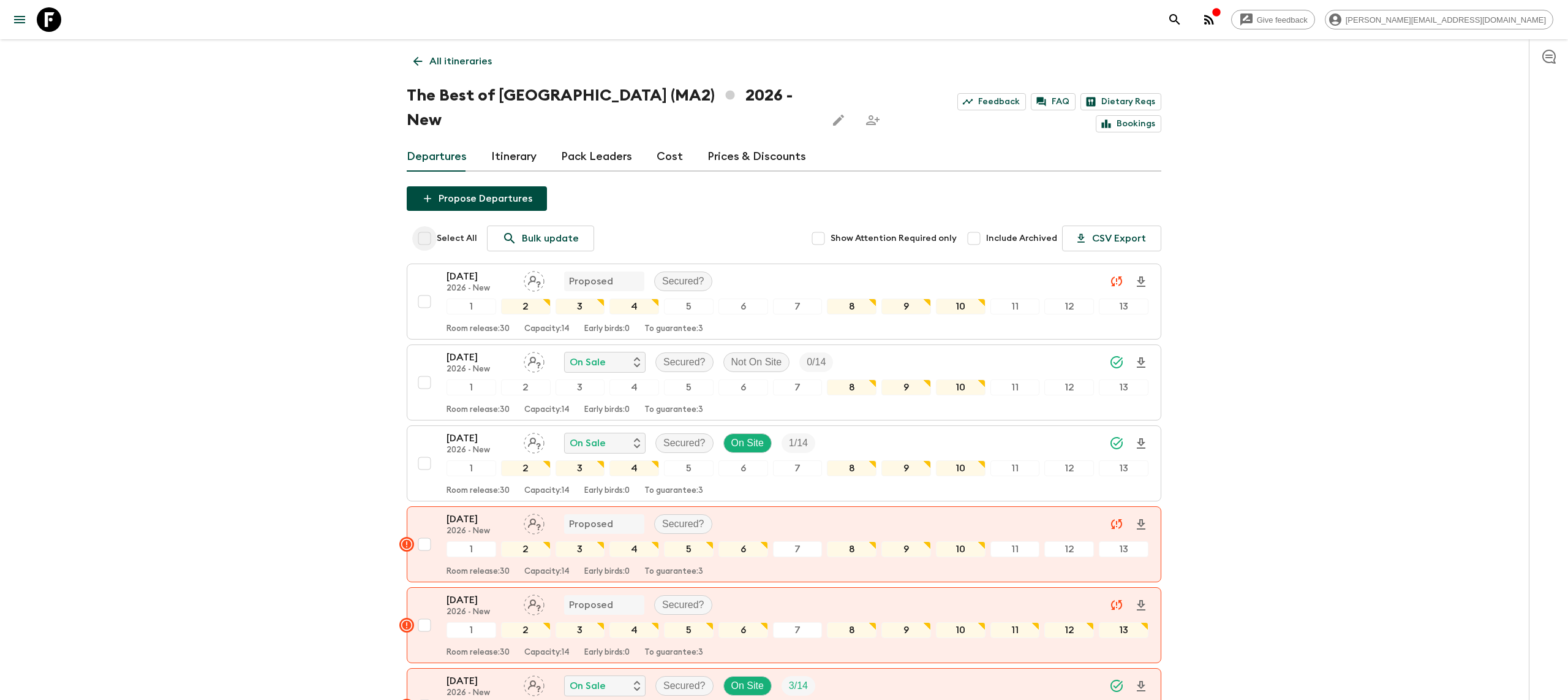
checkbox input "true"
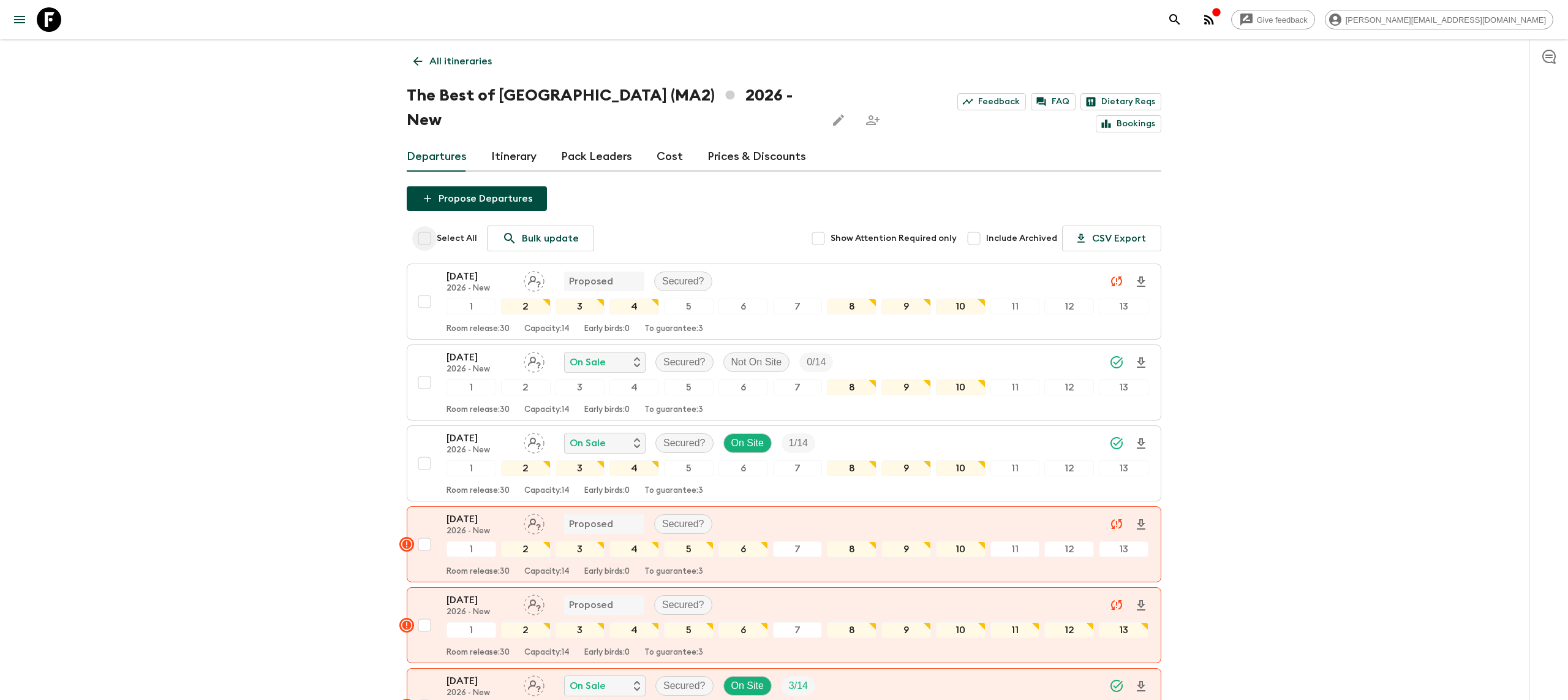
checkbox input "true"
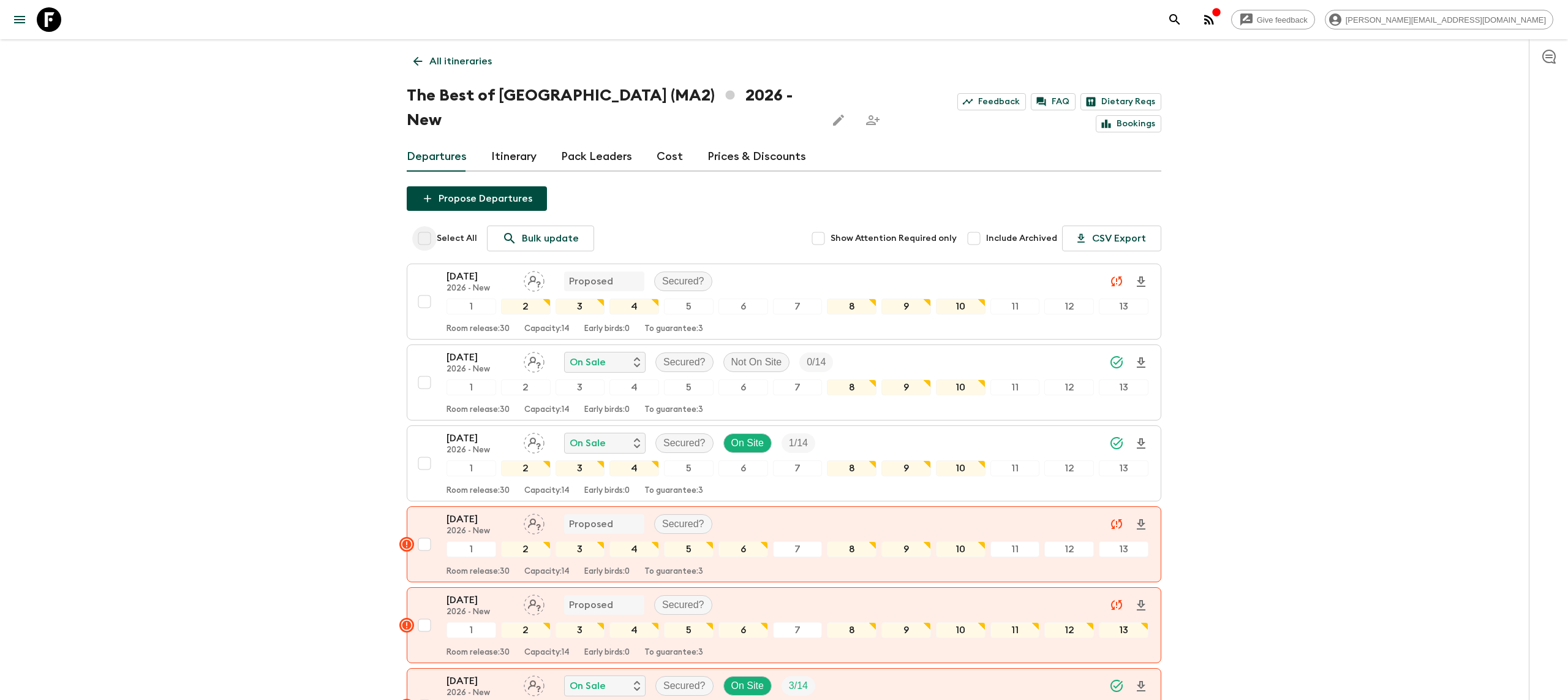
checkbox input "true"
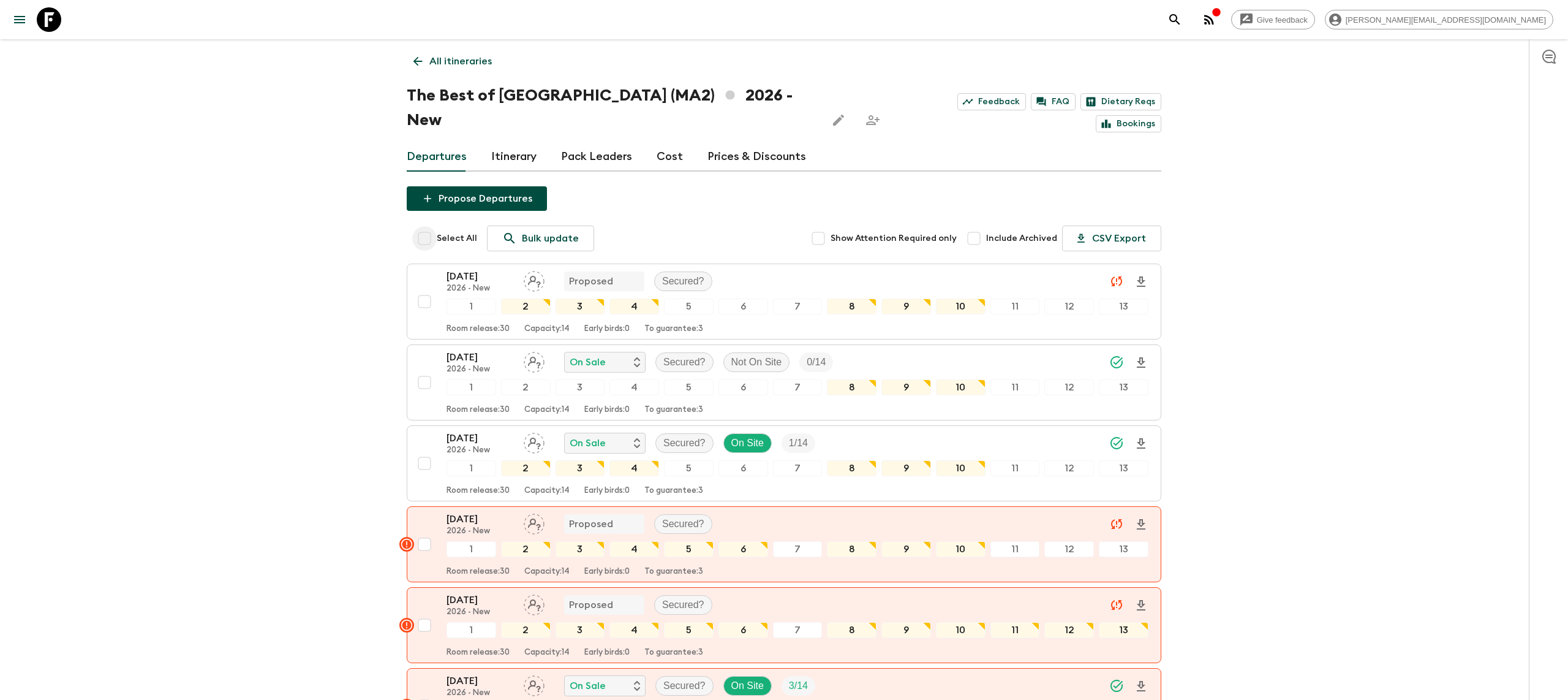
checkbox input "true"
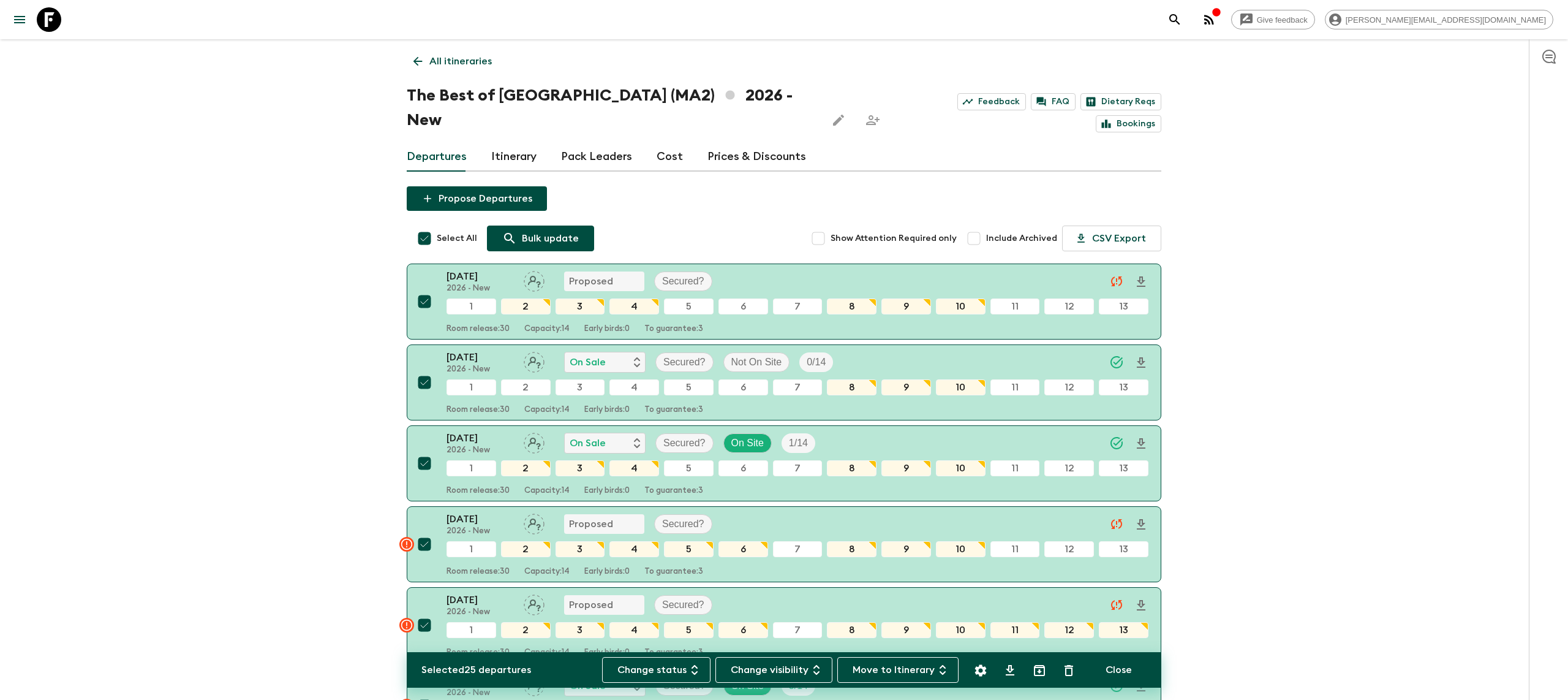
click at [532, 231] on p "Bulk update" at bounding box center [551, 239] width 57 height 15
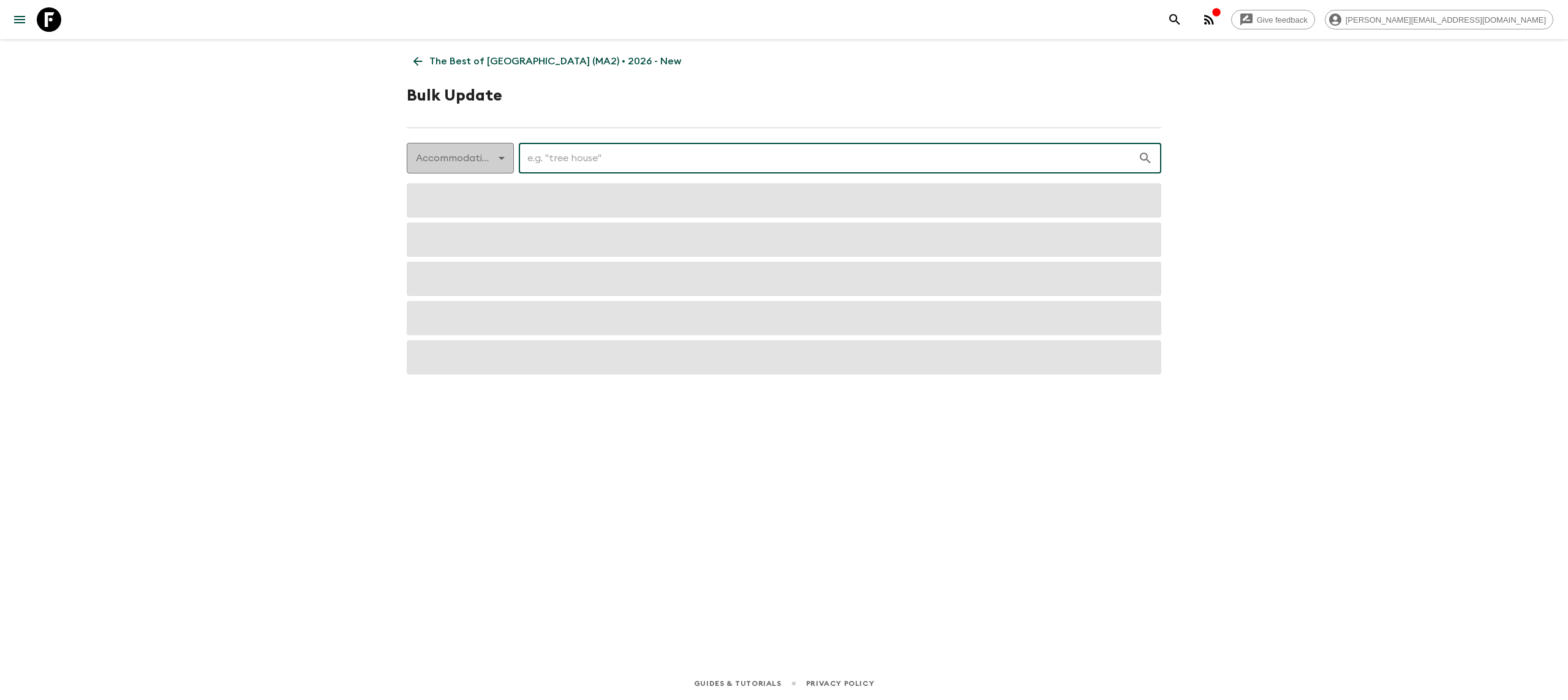
click at [462, 156] on body "Give feedback [PERSON_NAME][EMAIL_ADDRESS][DOMAIN_NAME] The Best of [GEOGRAPHIC…" at bounding box center [784, 350] width 1568 height 700
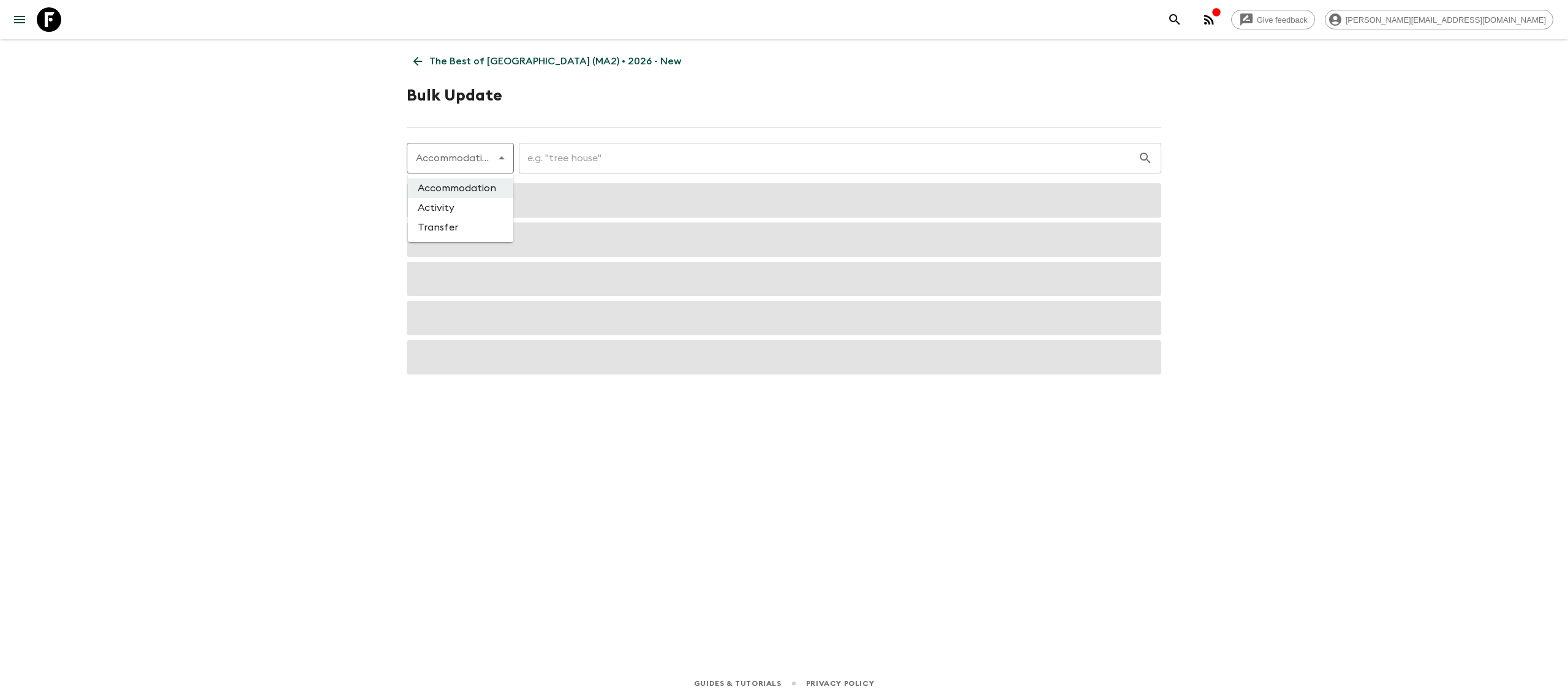
click at [462, 205] on li "Activity" at bounding box center [460, 208] width 105 height 20
type input "activity"
click at [548, 165] on input "text" at bounding box center [822, 158] width 634 height 35
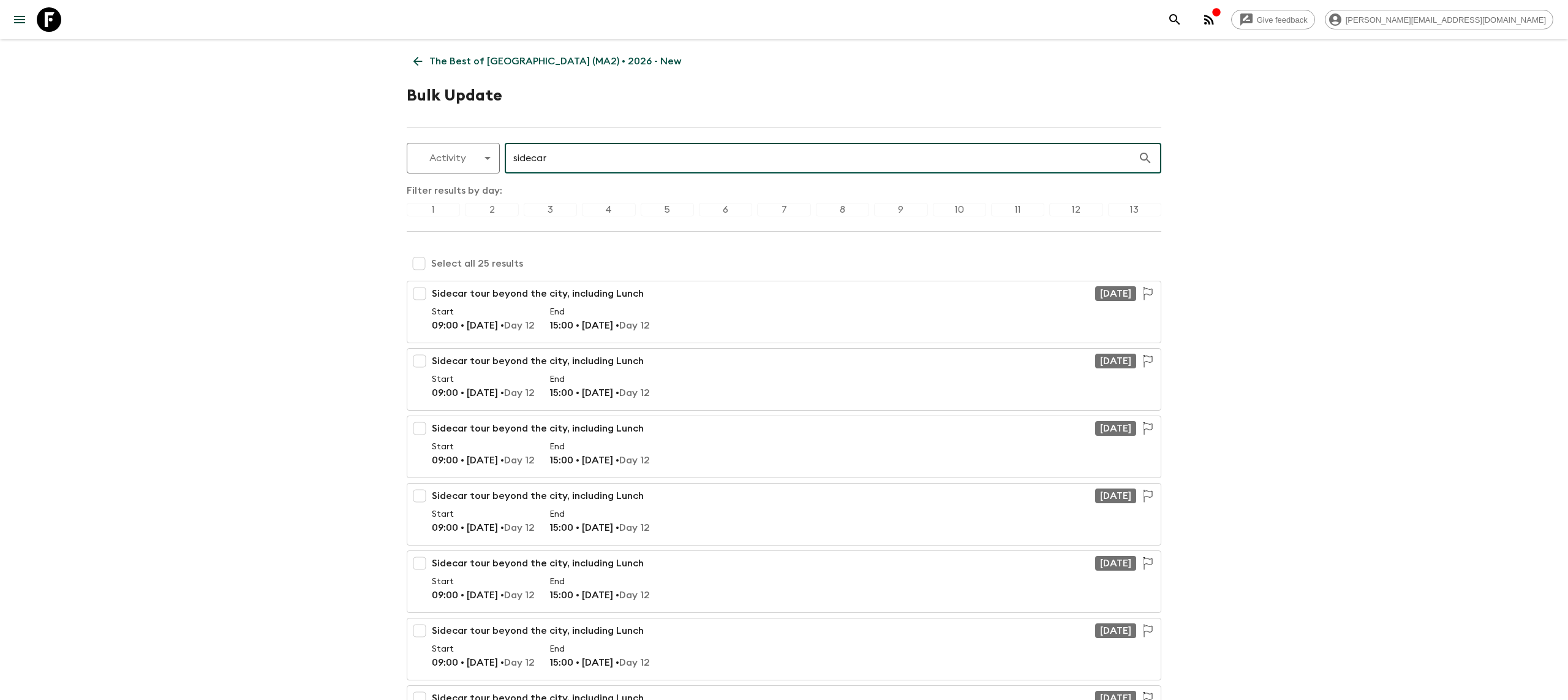
type input "sidecar"
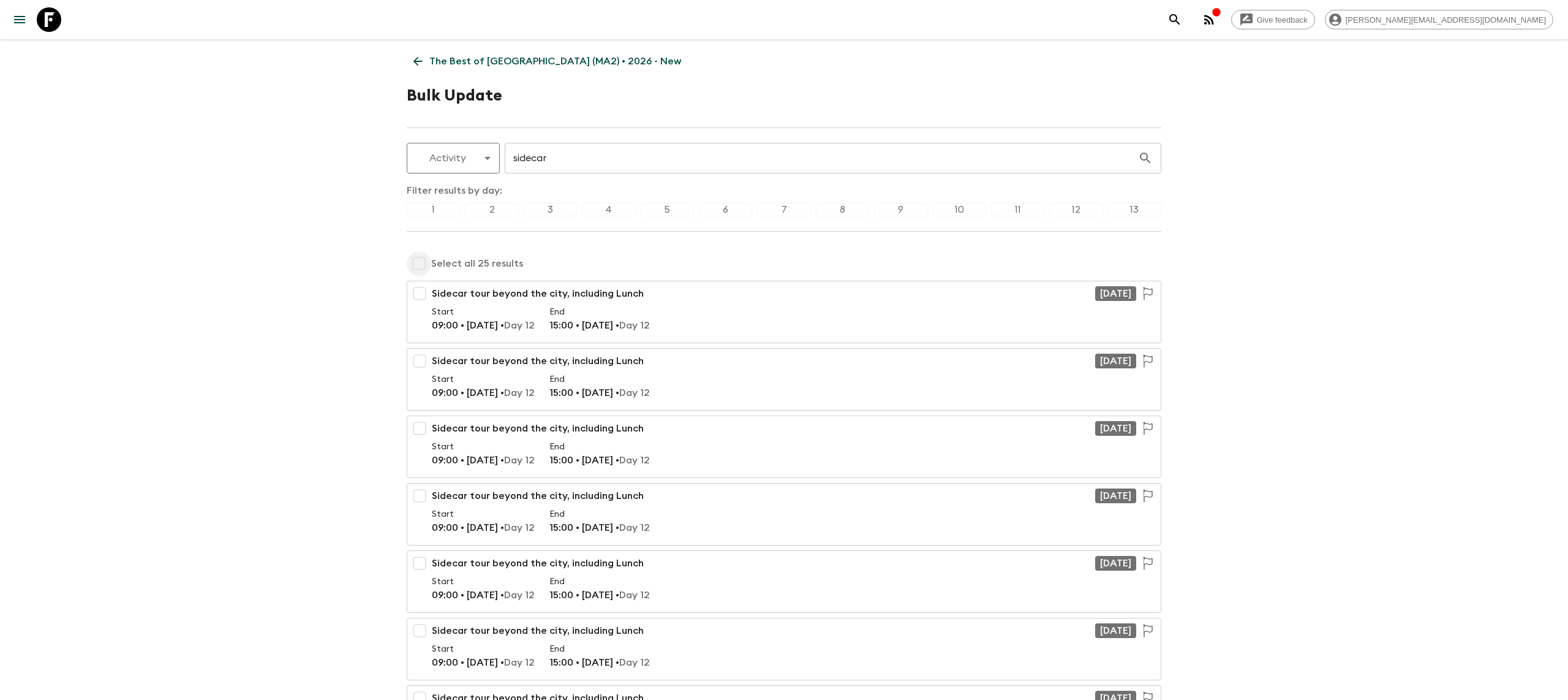
click at [415, 261] on input "checkbox" at bounding box center [419, 263] width 25 height 25
checkbox input "true"
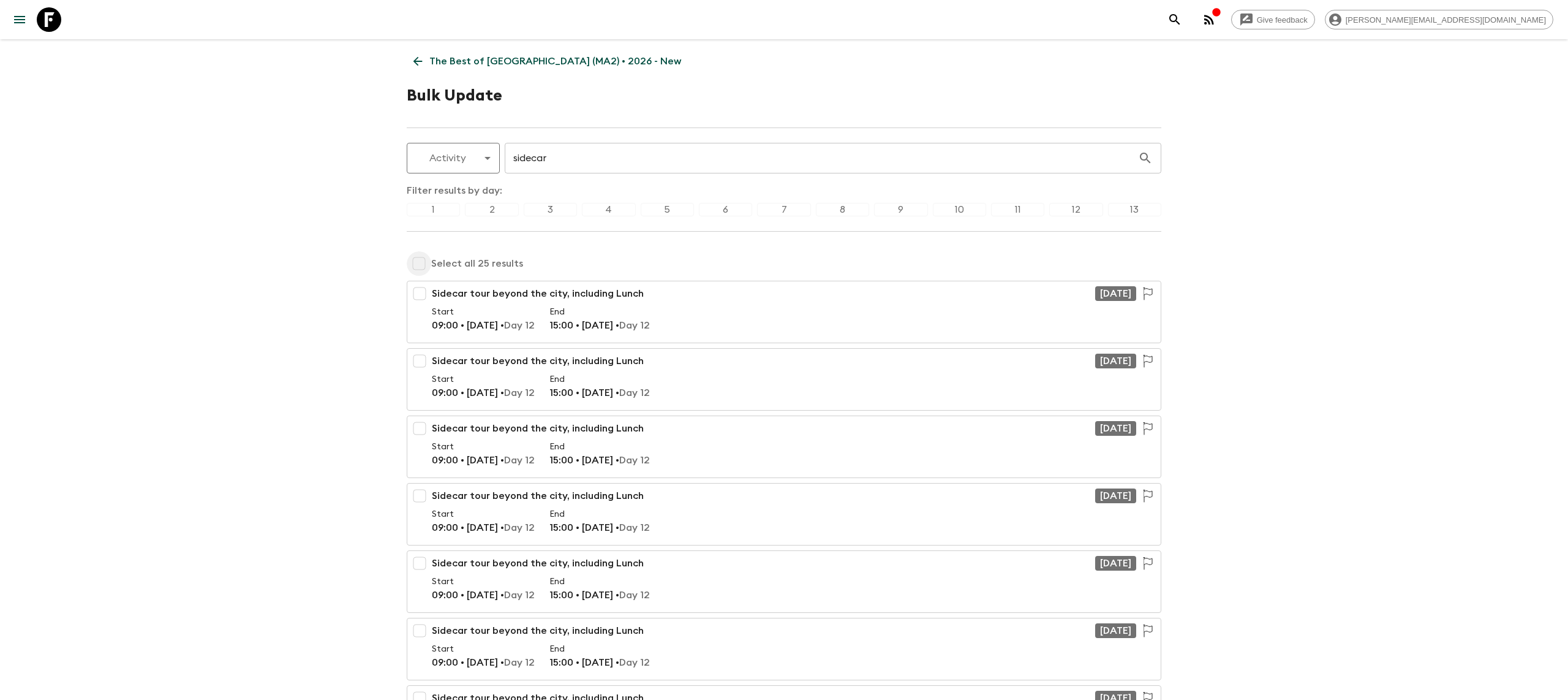
checkbox input "true"
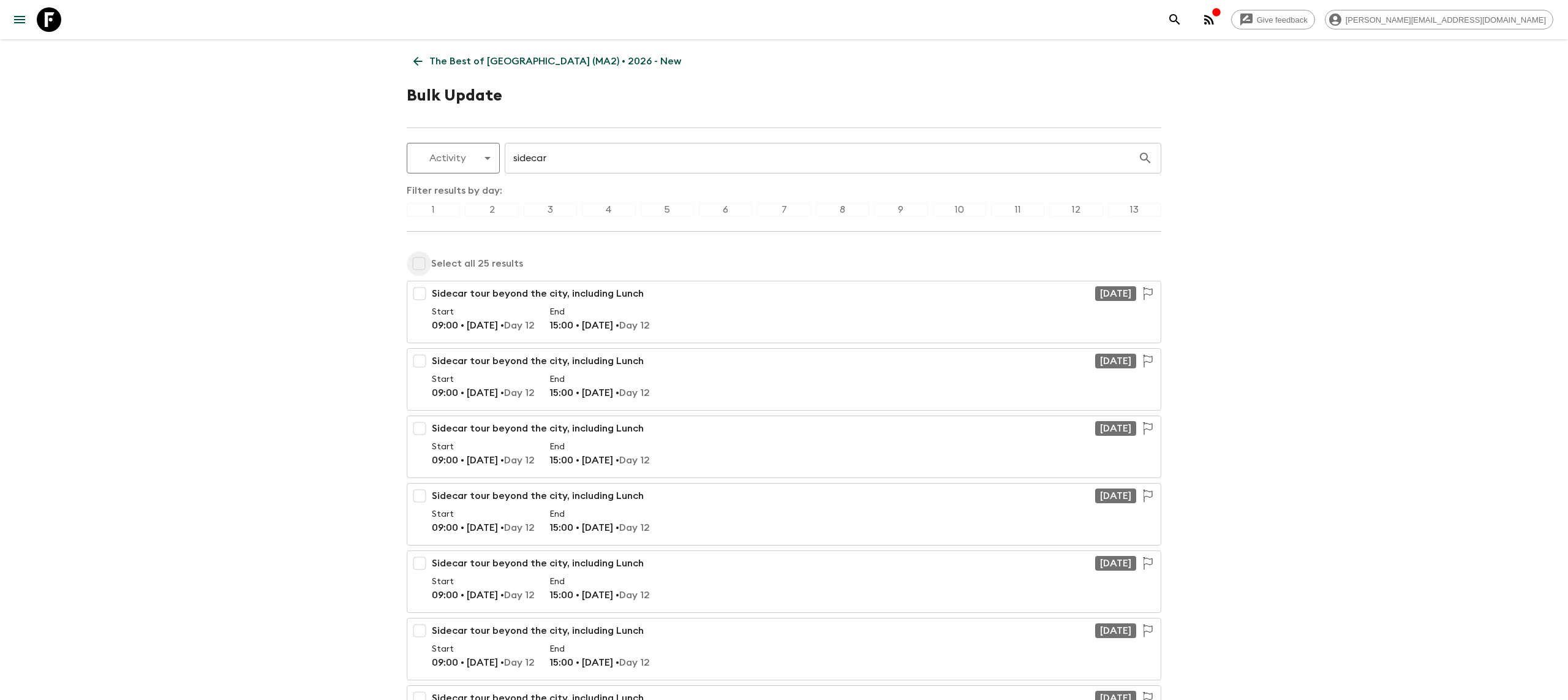
checkbox input "true"
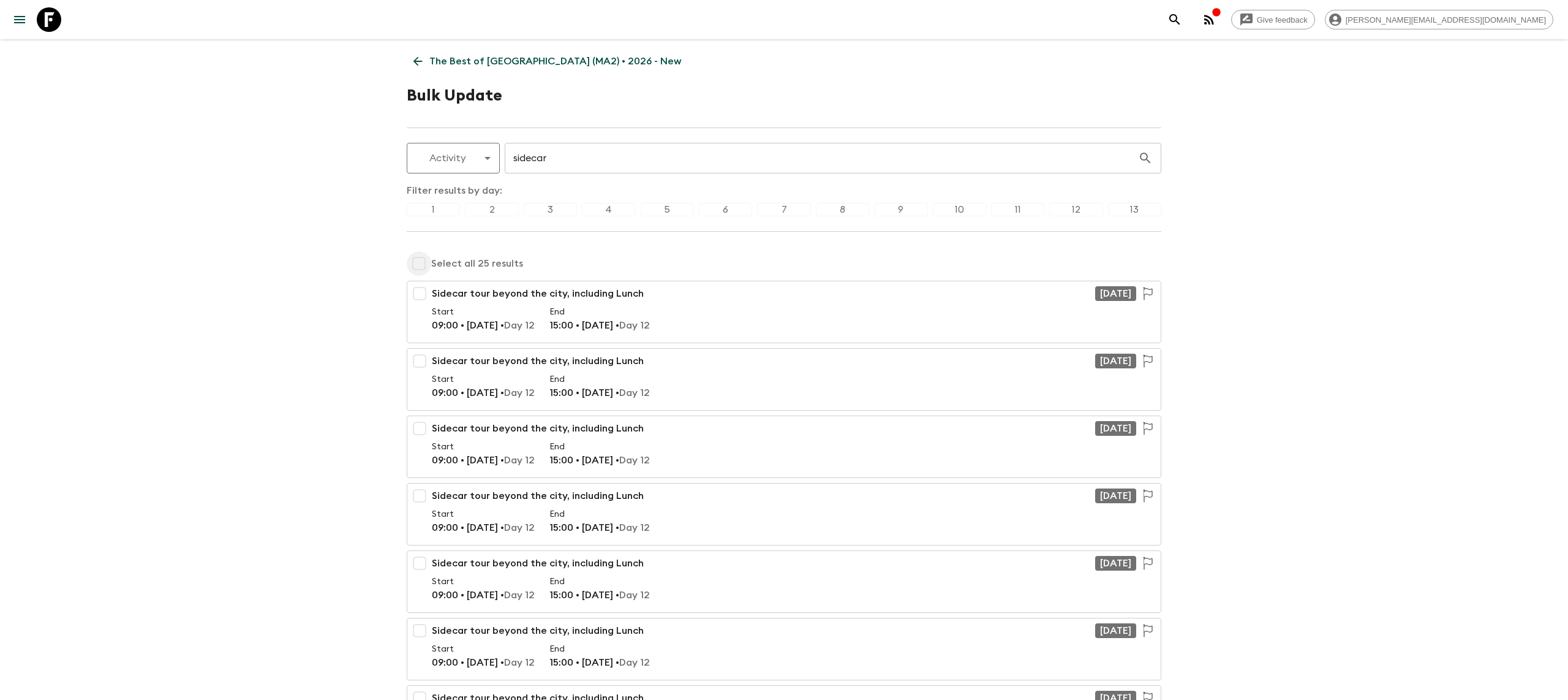
checkbox input "true"
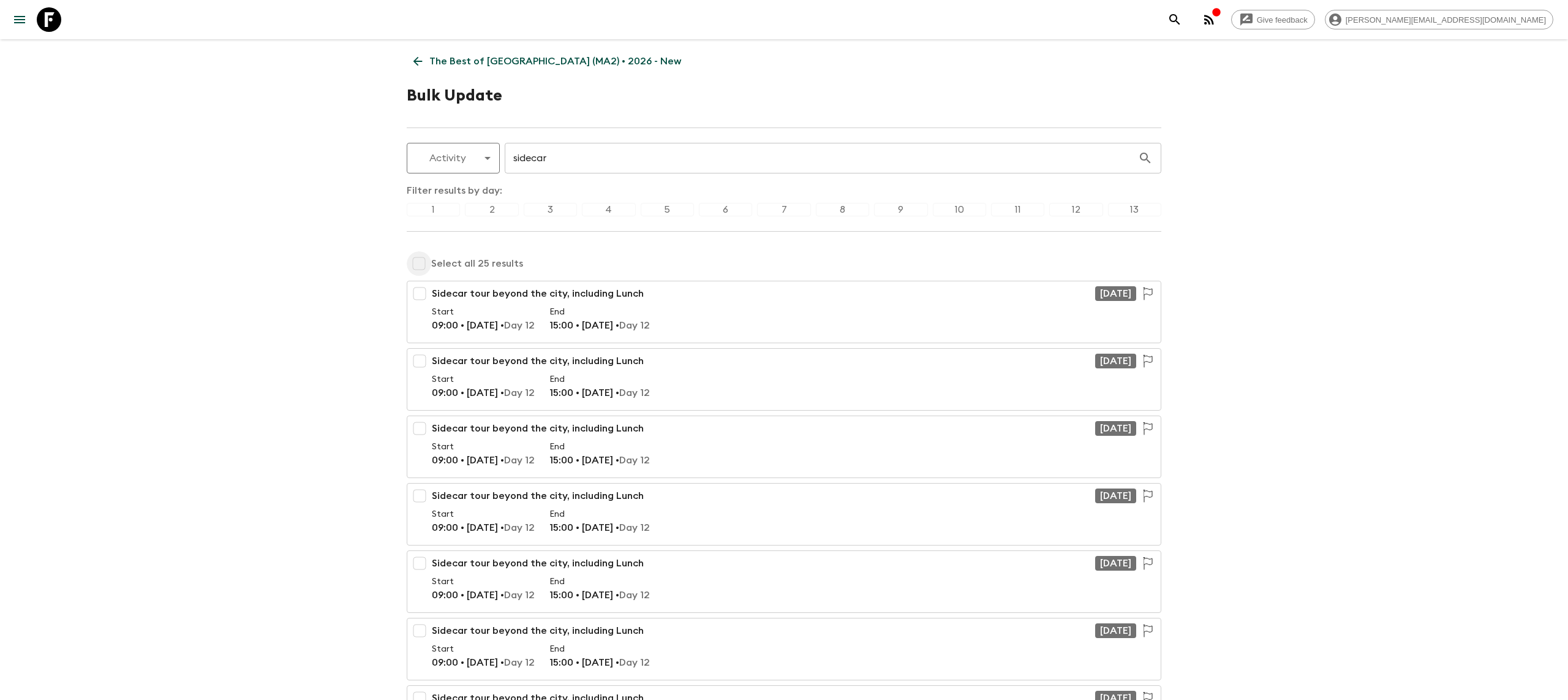
checkbox input "true"
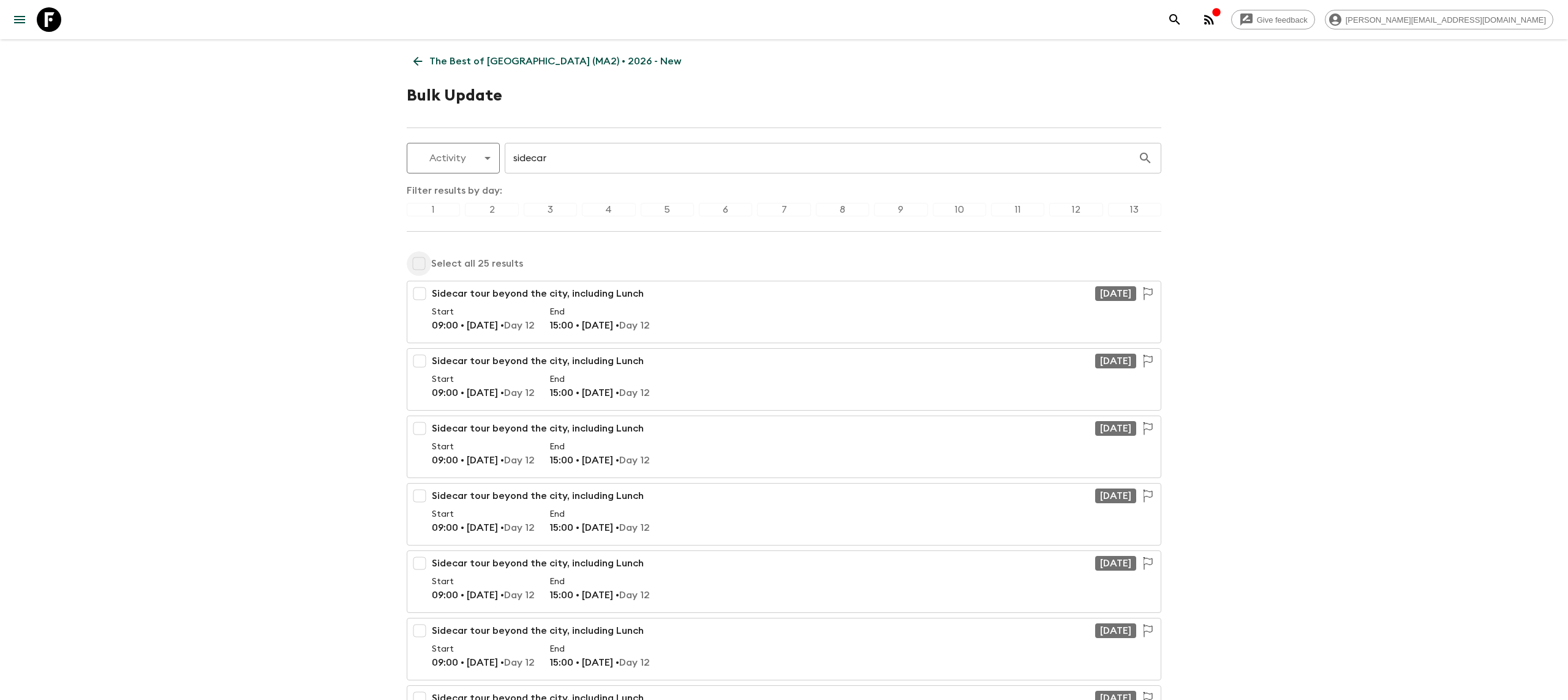
checkbox input "true"
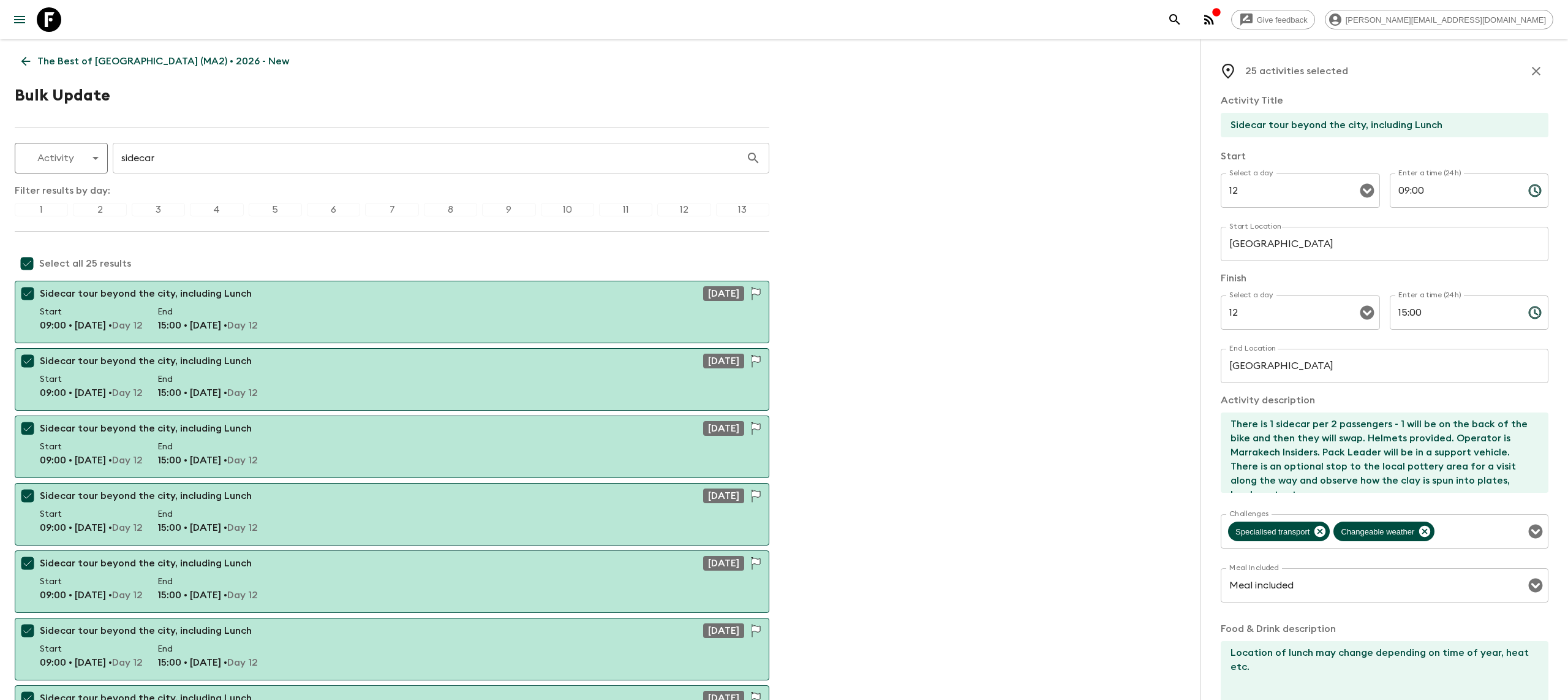
click at [1295, 442] on textarea "There is 1 sidecar per 2 passengers - 1 will be on the back of the bike and the…" at bounding box center [1379, 452] width 318 height 81
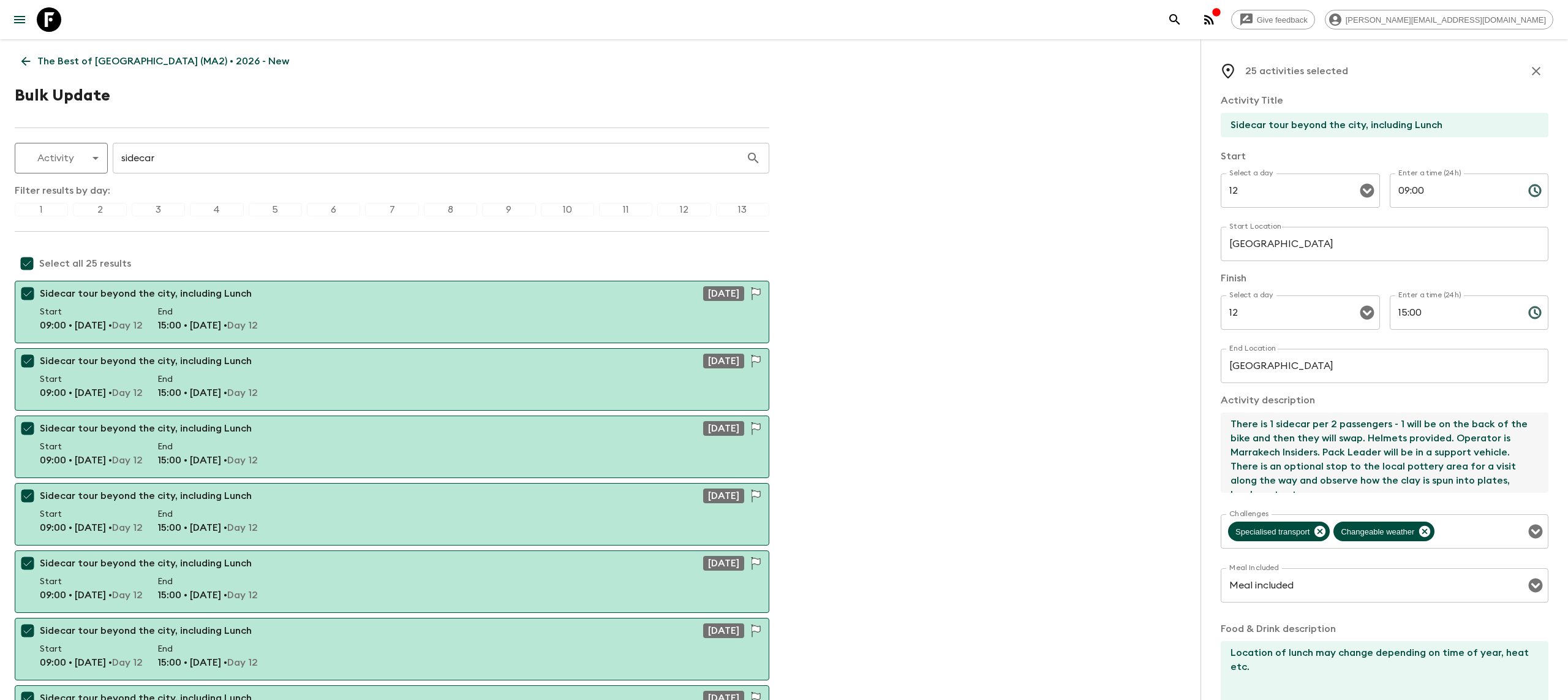
scroll to position [14, 0]
click at [1276, 480] on textarea "There is 1 sidecar per 2 passengers - 1 will be on the back of the bike and the…" at bounding box center [1379, 452] width 318 height 81
paste textarea "Description provided [DATE]: This three-hour experience includes two main stops…"
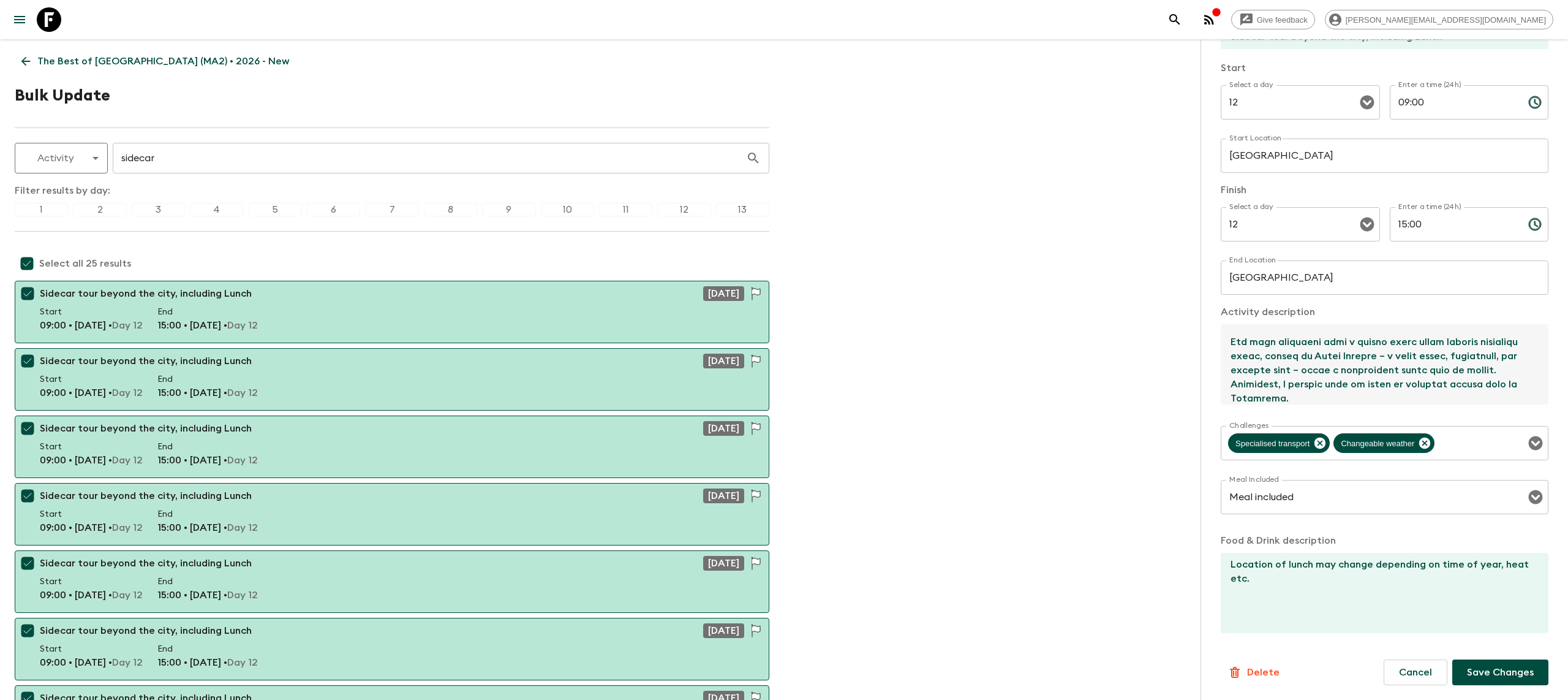
type textarea "Lorem ip 6 dolorsi ame 7 consectetu - 3 adip el se doe temp in utl etdo mag ali…"
click at [1504, 668] on p "Save Changes" at bounding box center [1500, 672] width 67 height 15
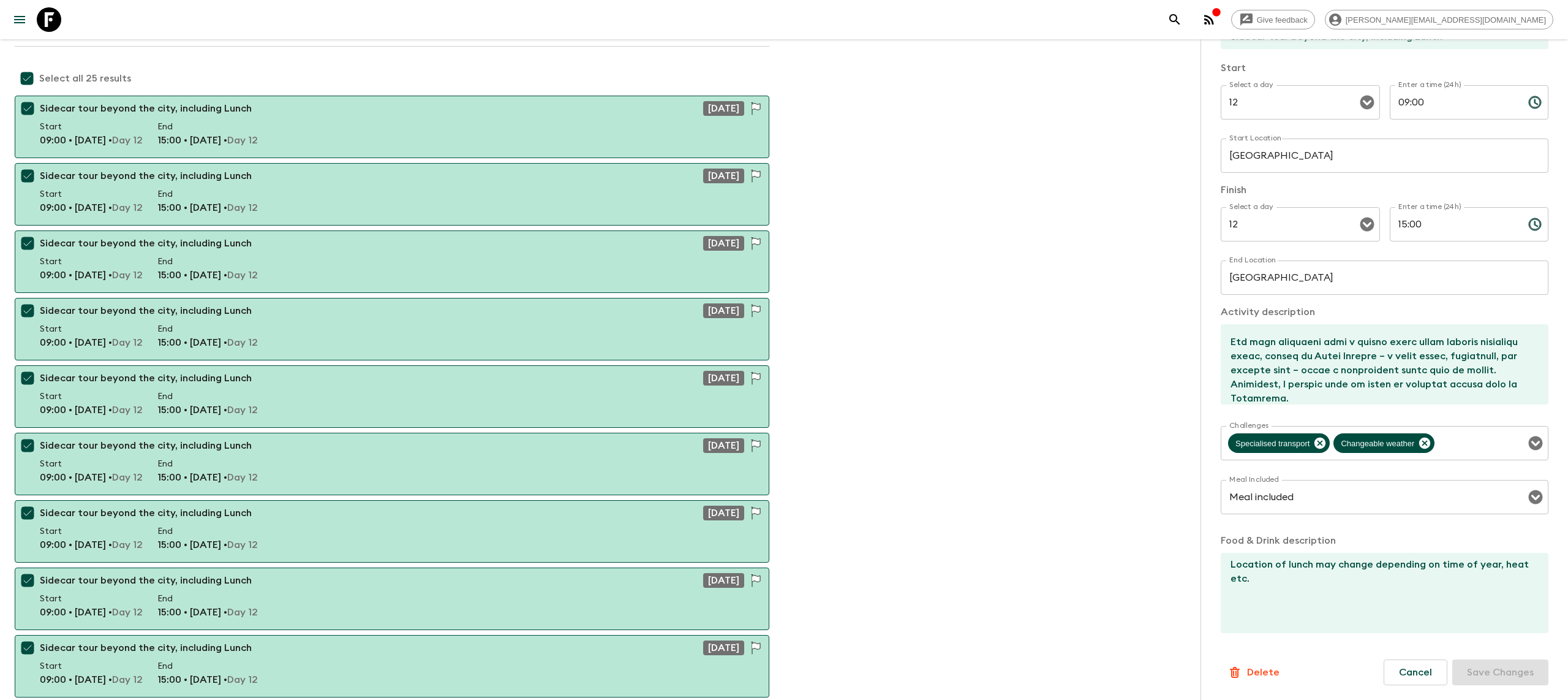
scroll to position [0, 0]
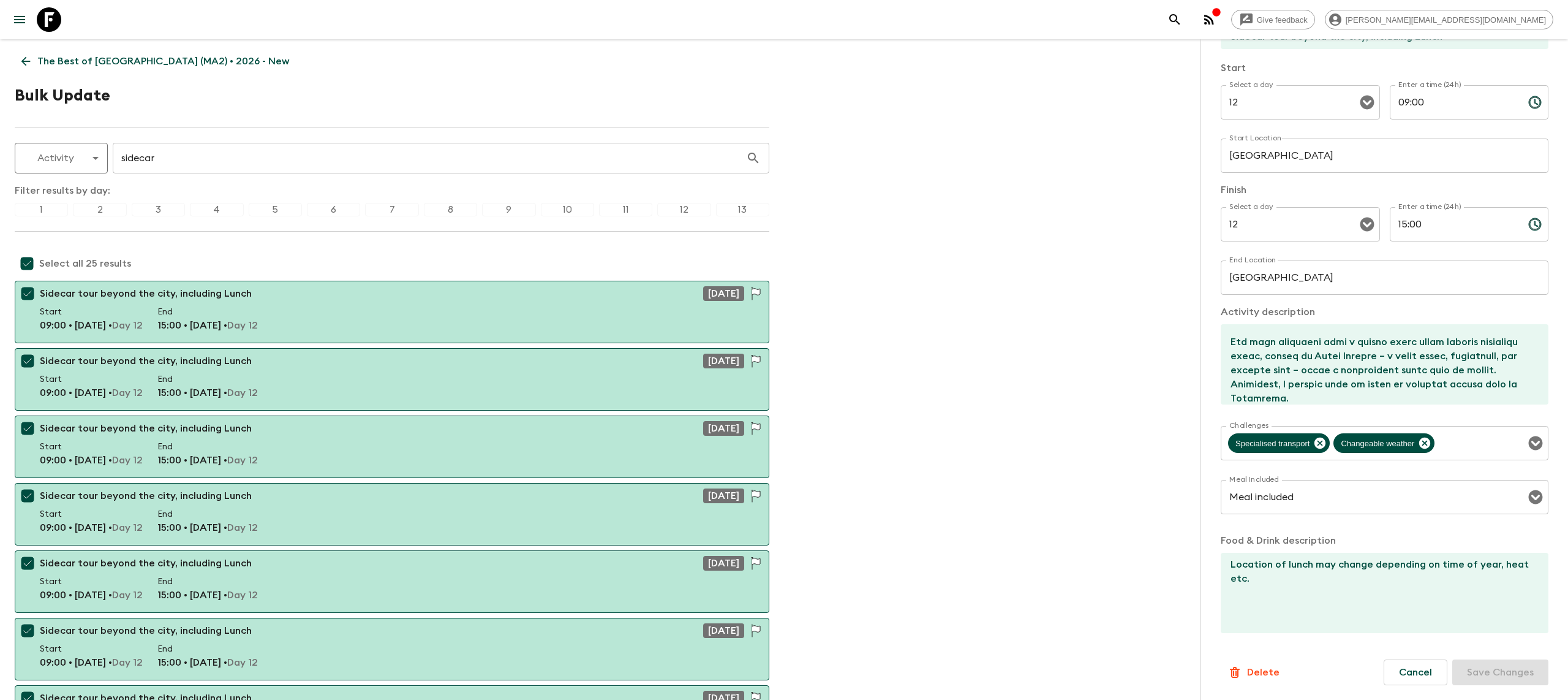
click at [81, 66] on p "The Best of [GEOGRAPHIC_DATA] (MA2) • 2026 - New" at bounding box center [163, 62] width 252 height 15
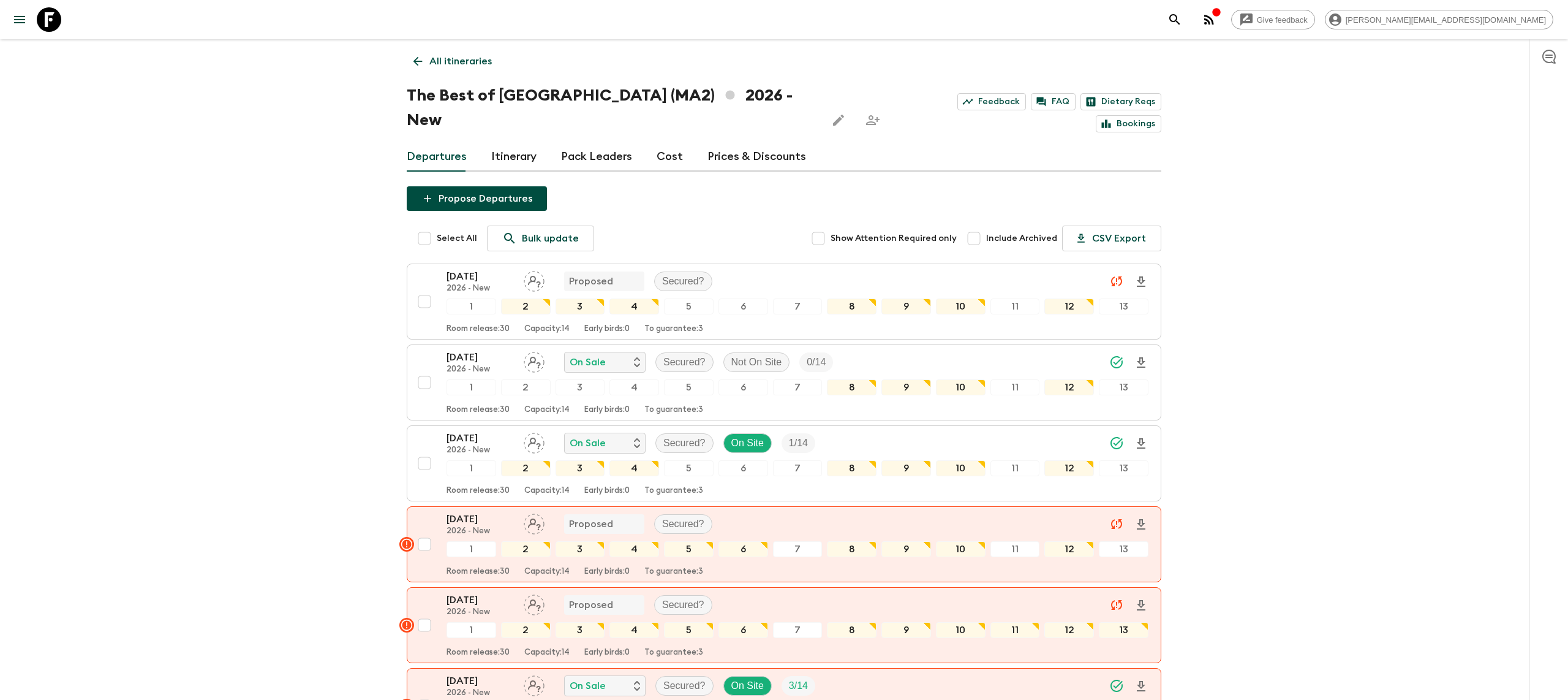
click at [513, 142] on link "Itinerary" at bounding box center [514, 157] width 45 height 29
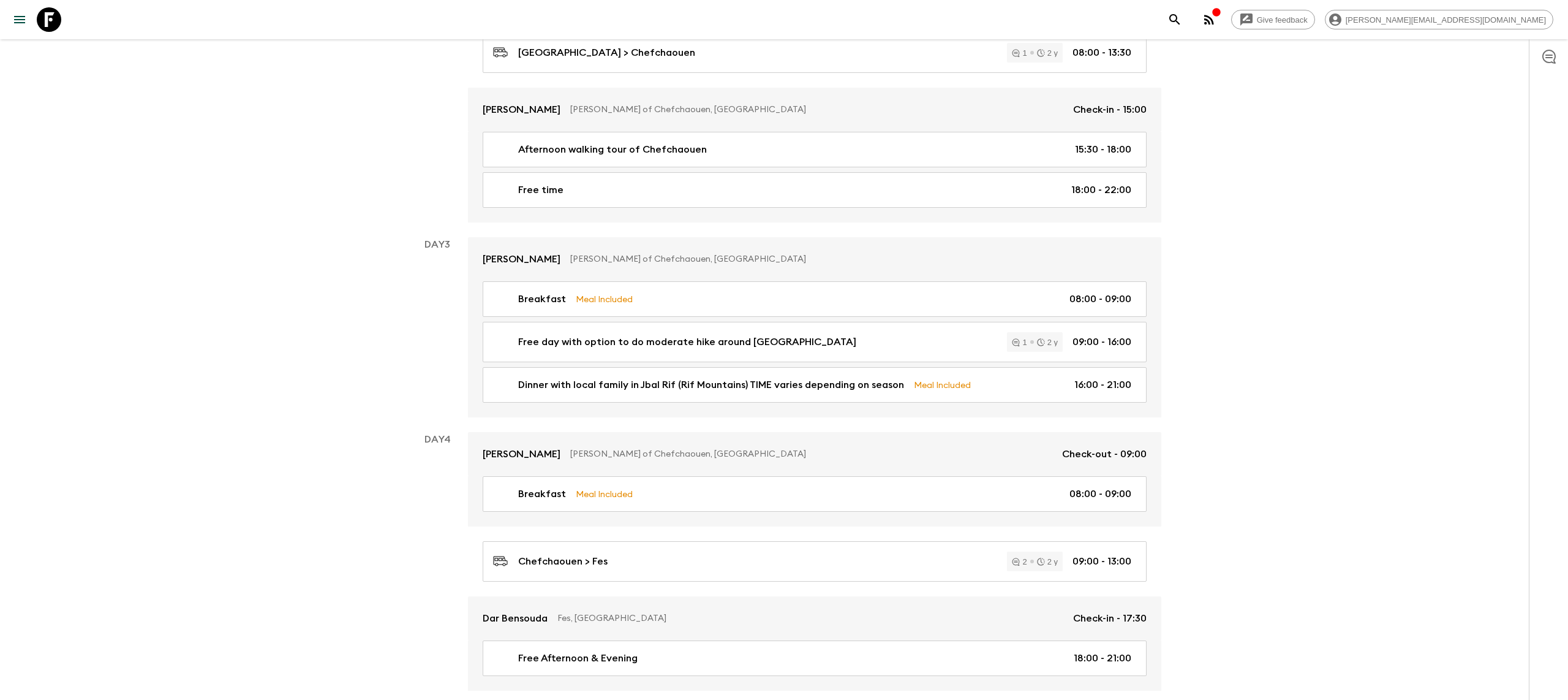
scroll to position [623, 0]
